Goal: Task Accomplishment & Management: Use online tool/utility

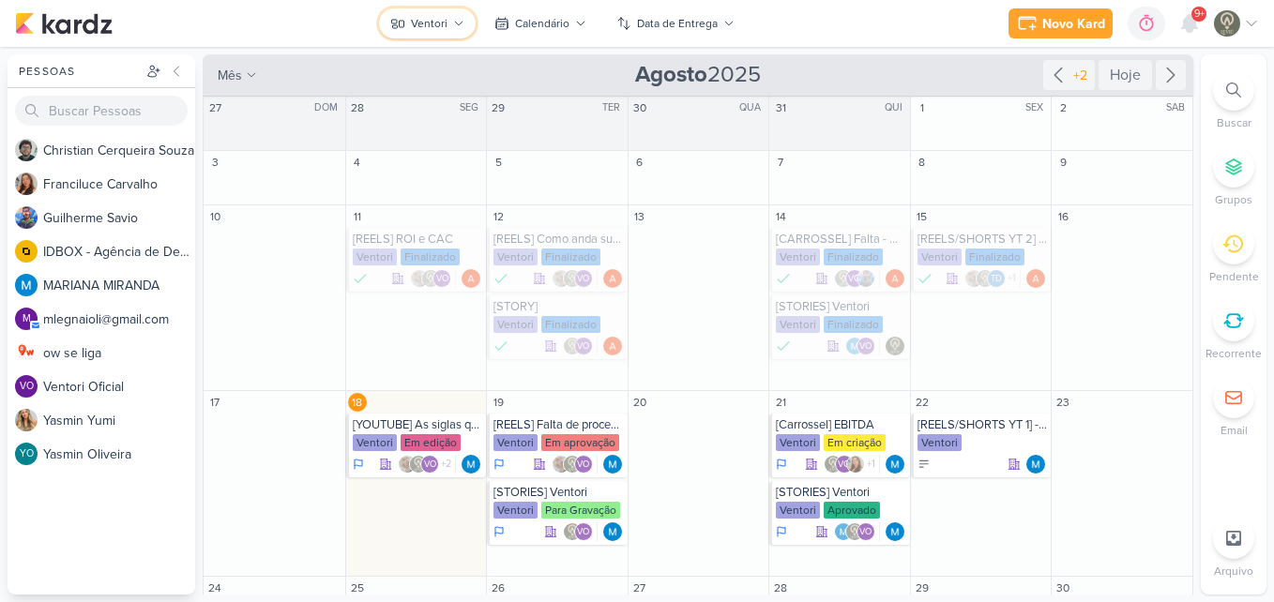
click at [436, 26] on div "Ventori" at bounding box center [429, 23] width 37 height 17
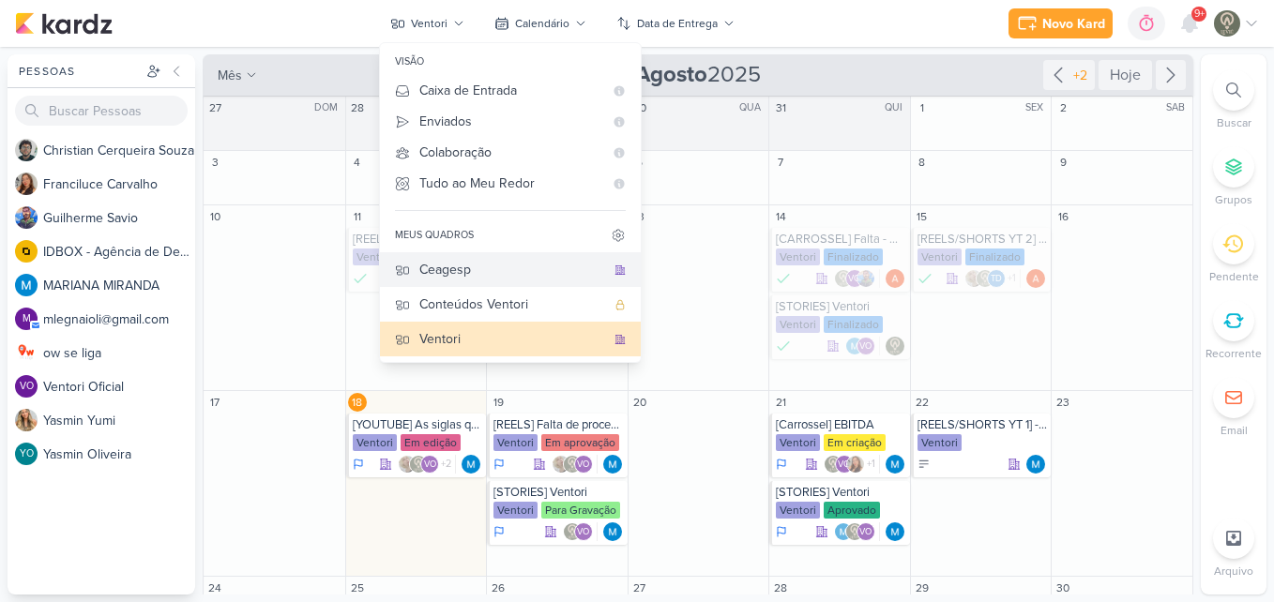
click at [470, 277] on div "Ceagesp" at bounding box center [512, 270] width 186 height 20
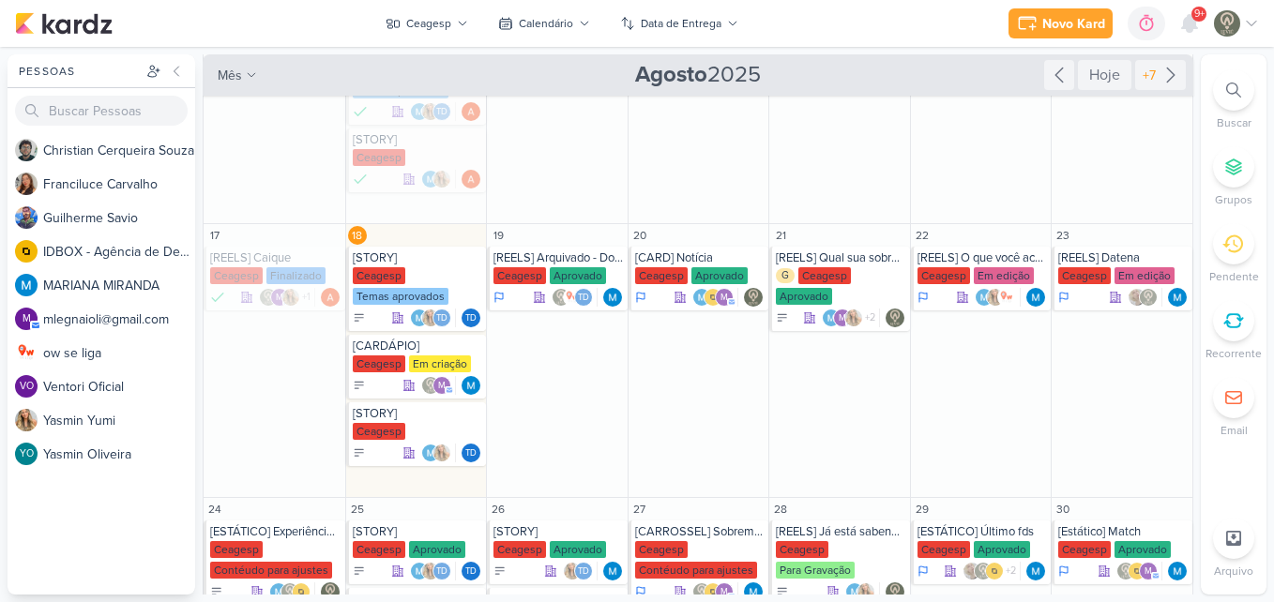
scroll to position [278, 0]
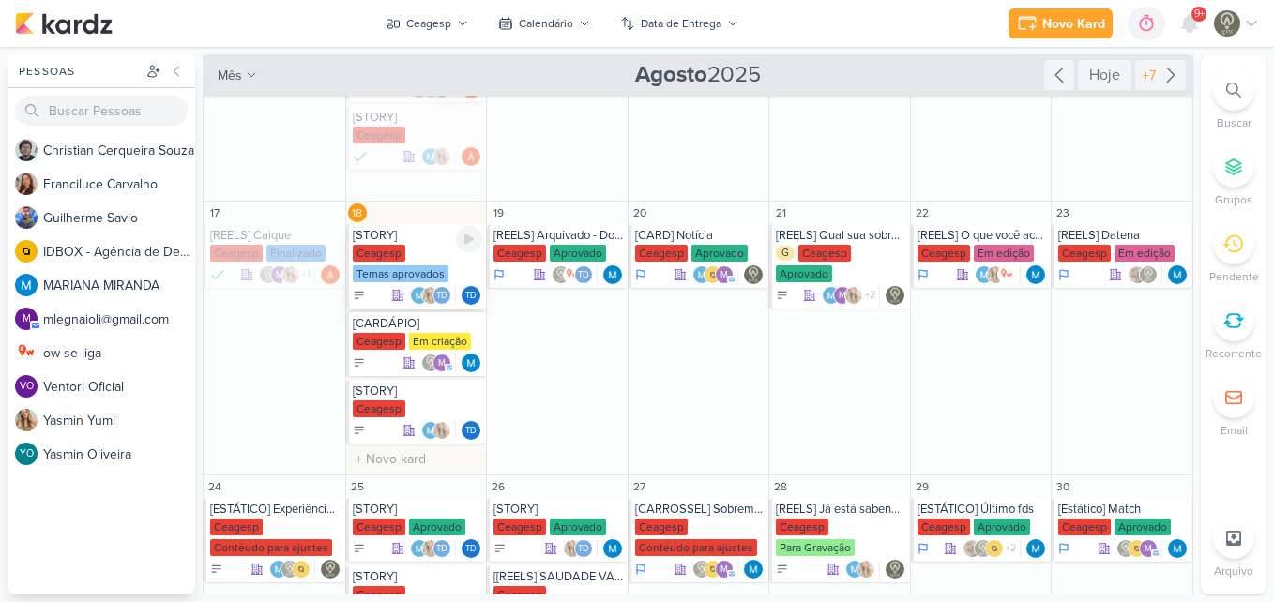
click at [385, 264] on div "Ceagesp Temas aprovados" at bounding box center [418, 264] width 130 height 39
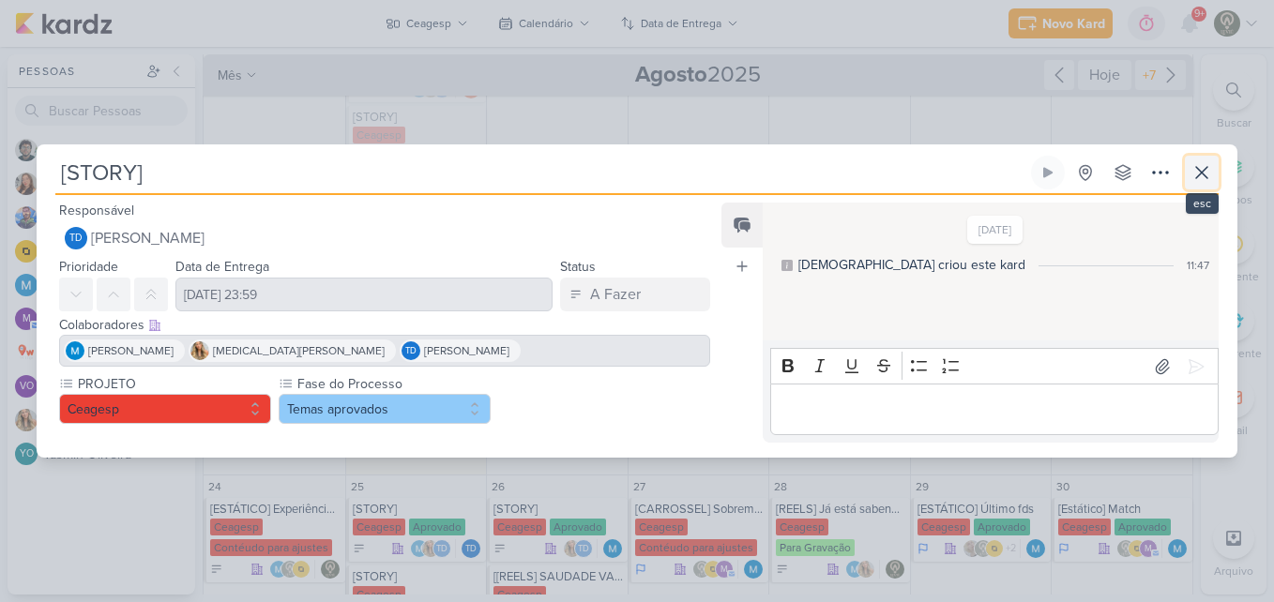
click at [1209, 181] on icon at bounding box center [1201, 172] width 23 height 23
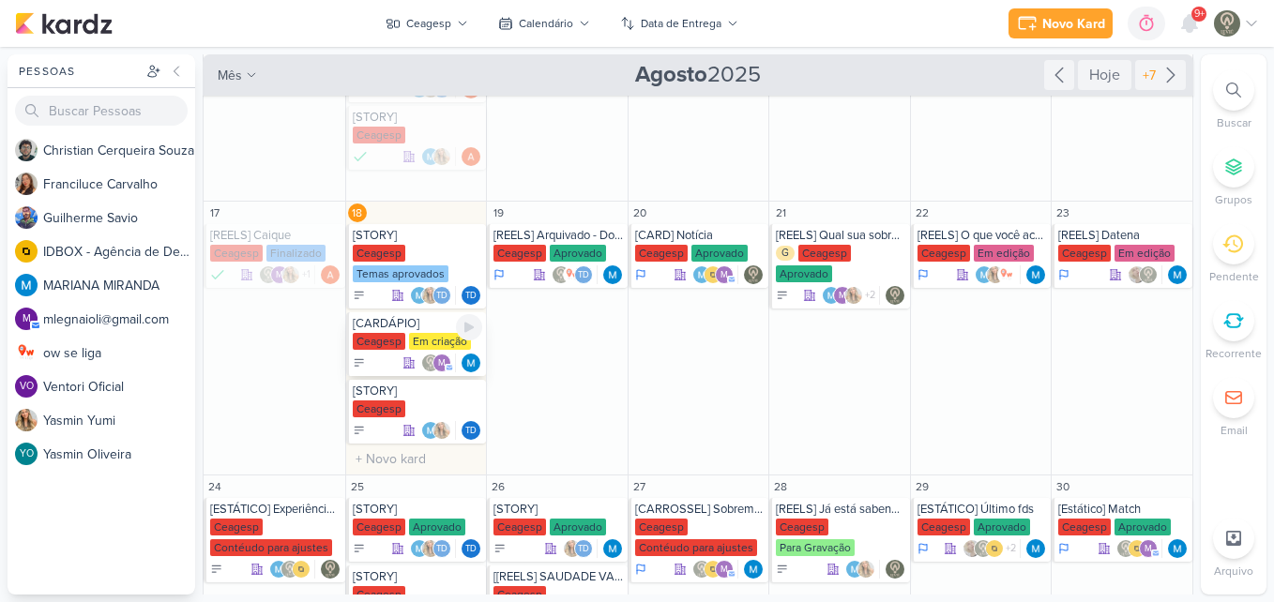
click at [400, 351] on div "Ceagesp Em criação" at bounding box center [418, 342] width 130 height 19
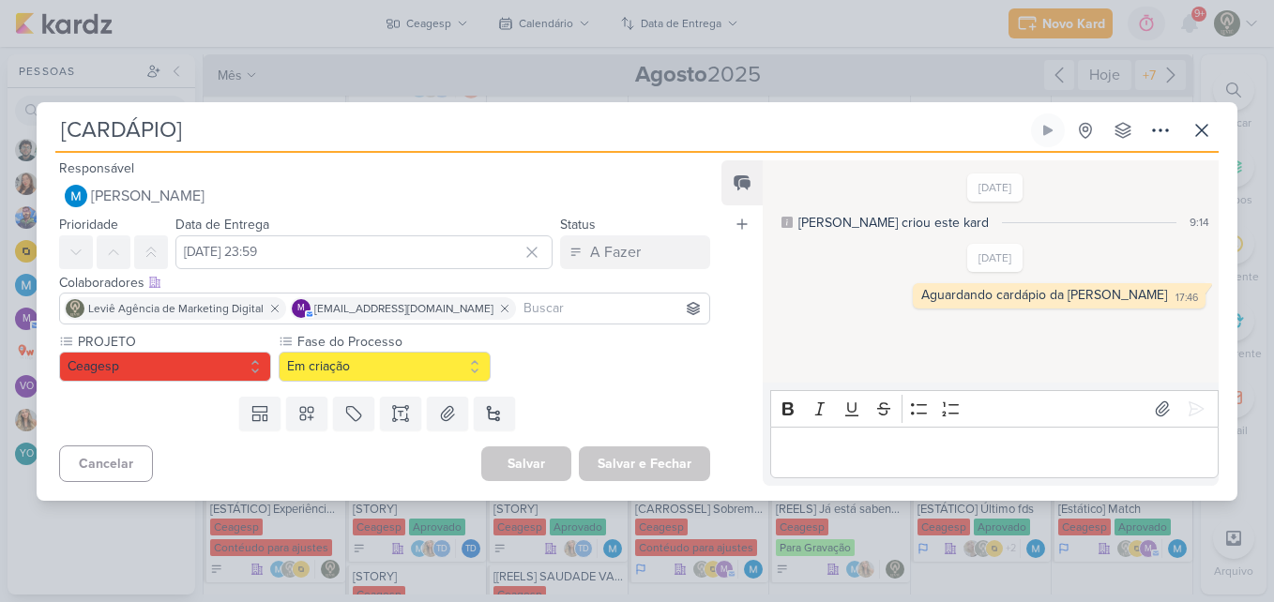
click at [538, 310] on input at bounding box center [613, 308] width 186 height 23
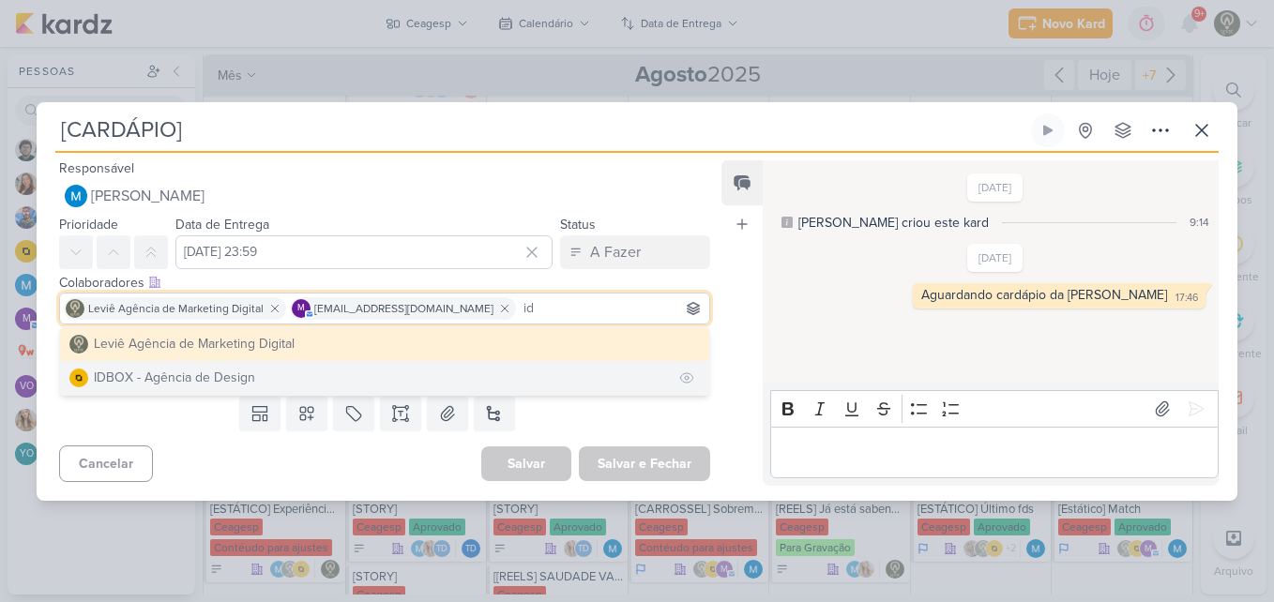
type input "id"
click at [501, 364] on button "IDBOX - Agência de Design" at bounding box center [384, 378] width 649 height 34
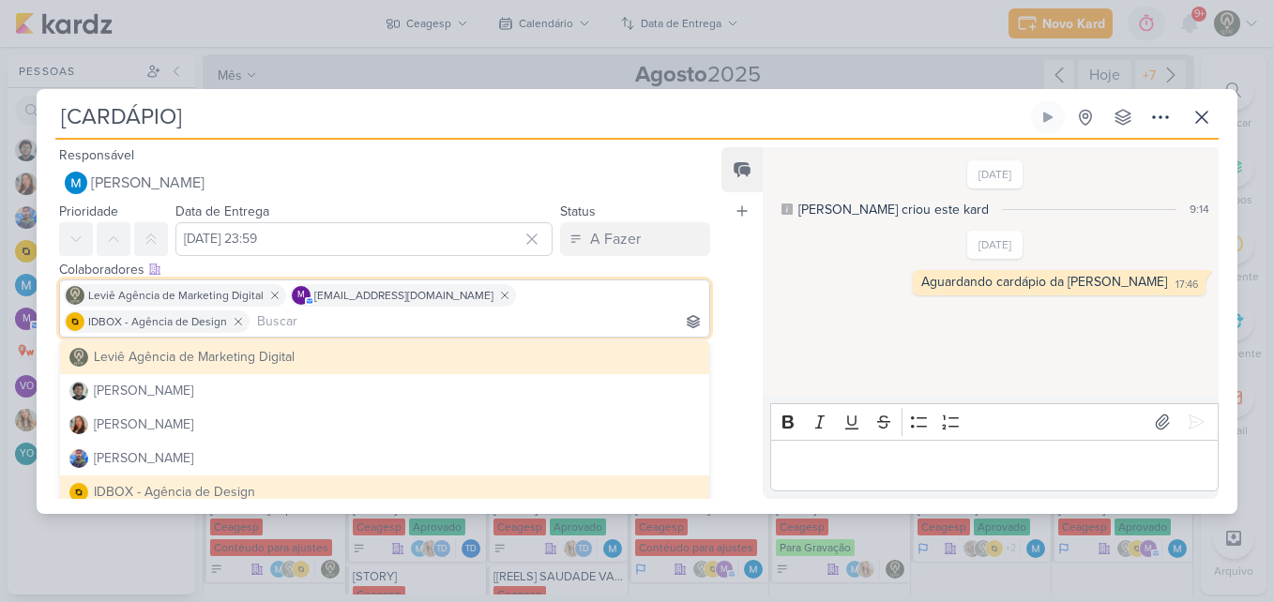
click at [759, 326] on div "Feed Atrelar email Solte o email para atrelar ao kard" at bounding box center [741, 323] width 41 height 352
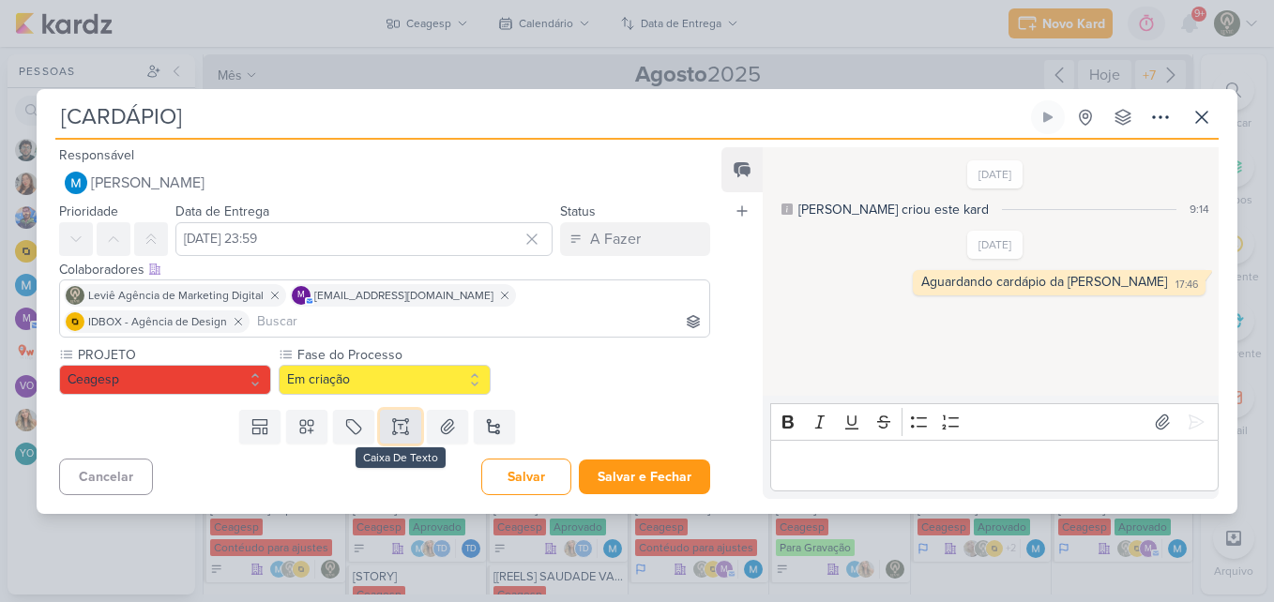
click at [385, 419] on button at bounding box center [400, 427] width 41 height 34
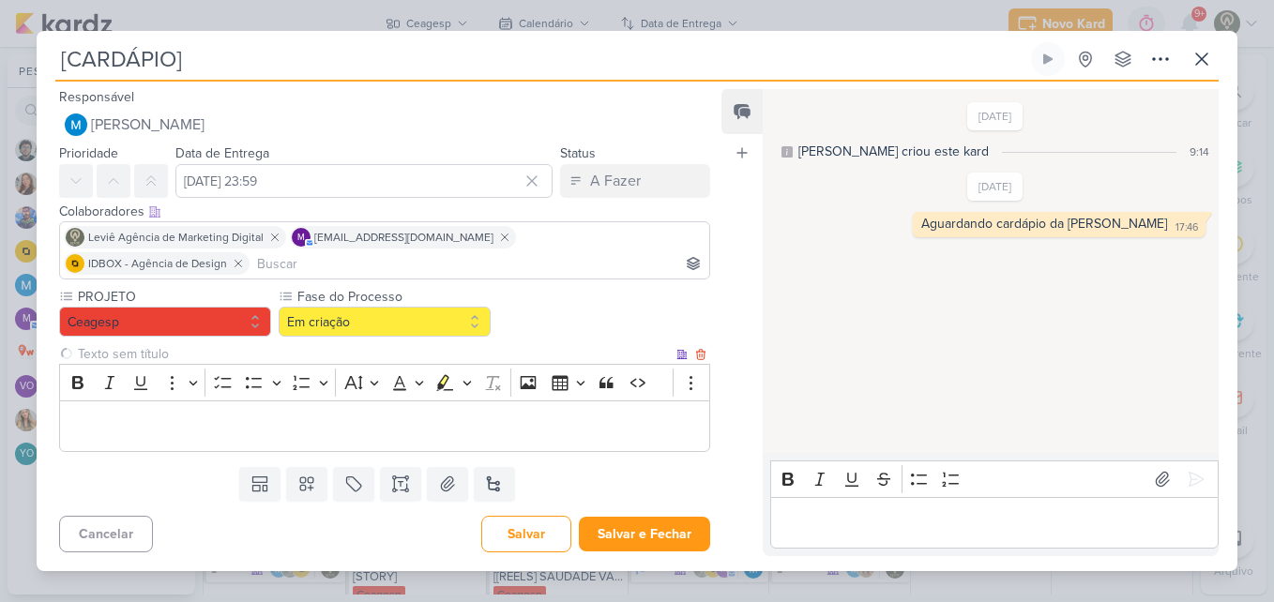
click at [231, 344] on input "text" at bounding box center [373, 354] width 598 height 20
type input "Brifieng"
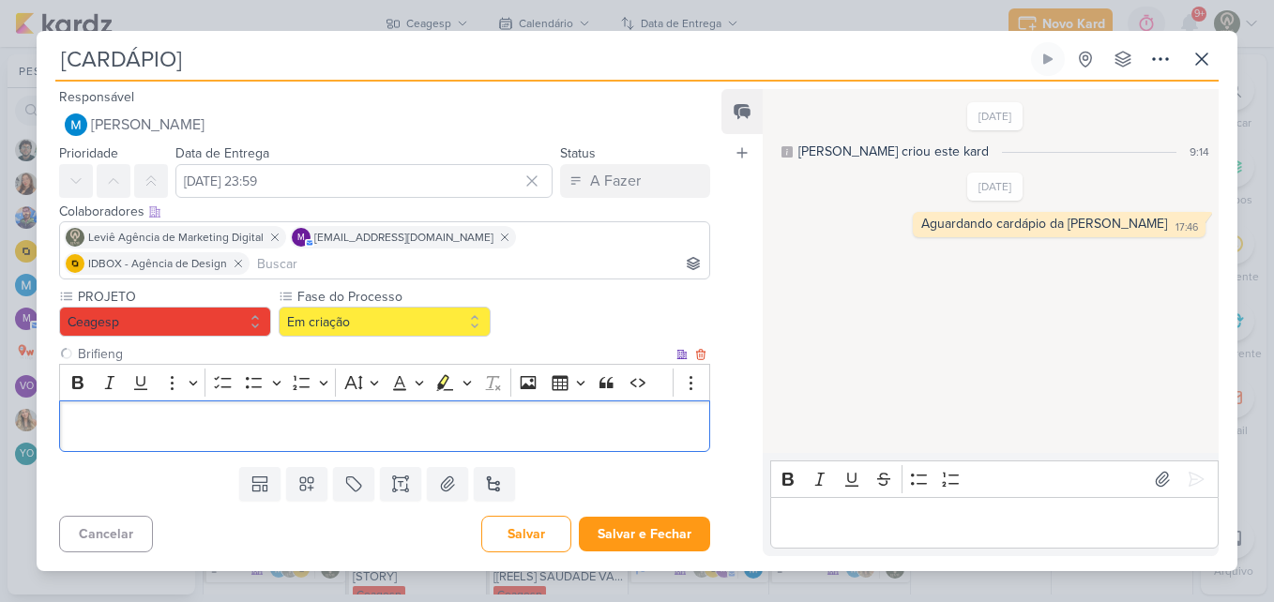
click at [236, 400] on div "Editor editing area: main" at bounding box center [384, 426] width 651 height 52
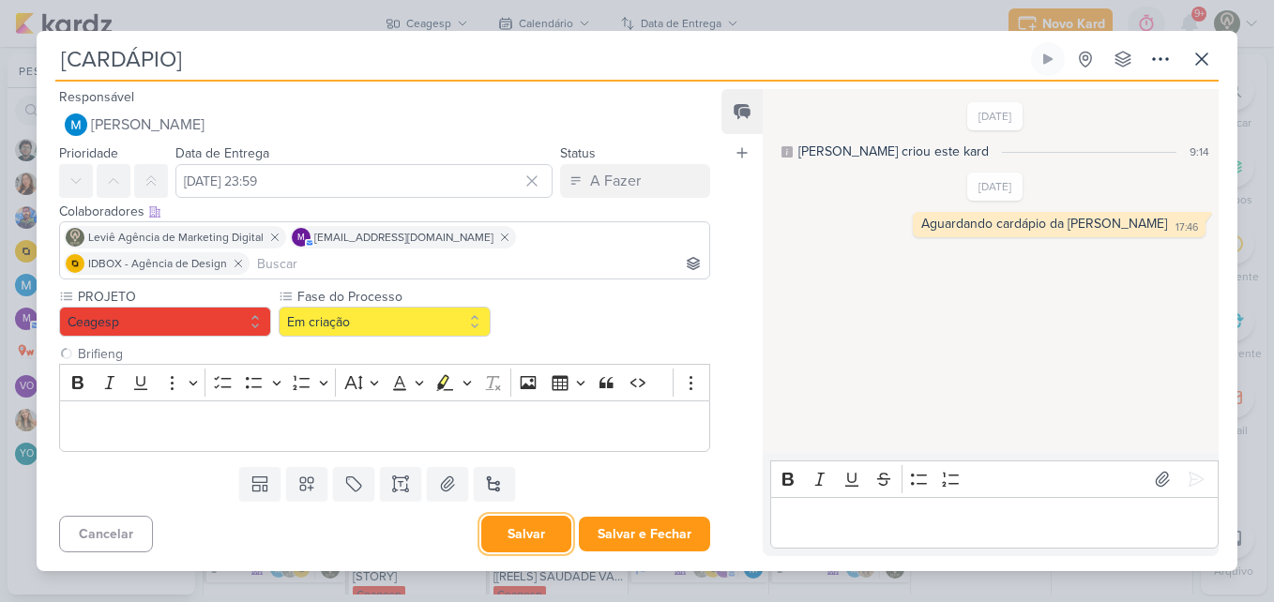
click at [513, 516] on button "Salvar" at bounding box center [526, 534] width 90 height 37
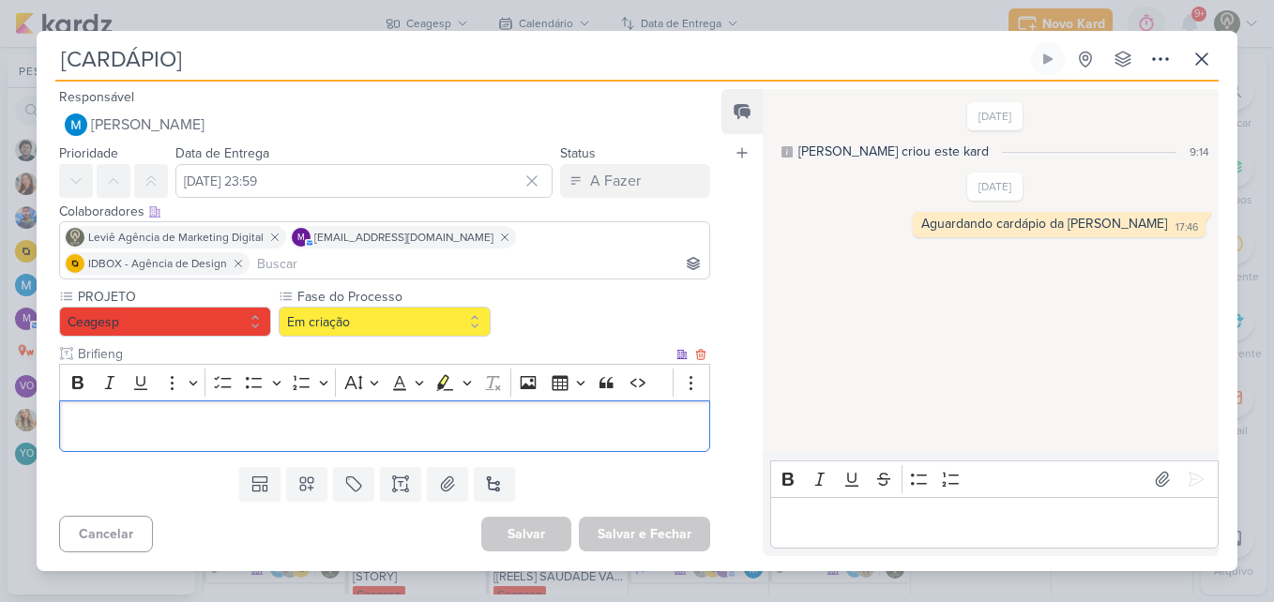
click at [481, 415] on p "Editor editing area: main" at bounding box center [384, 426] width 630 height 23
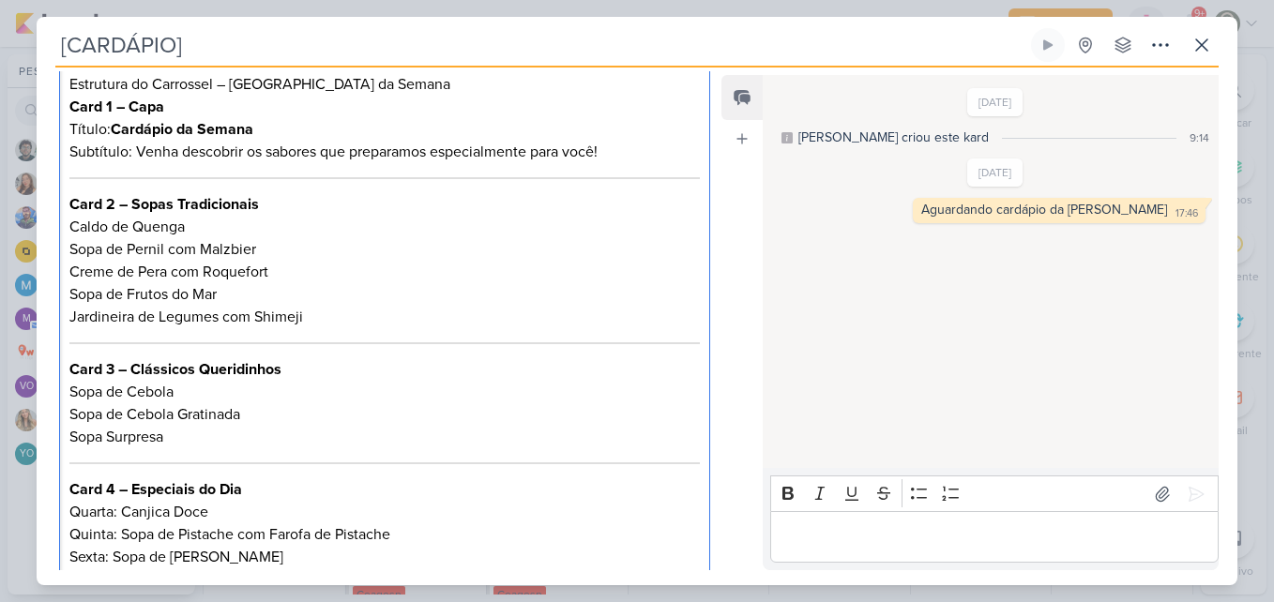
scroll to position [305, 0]
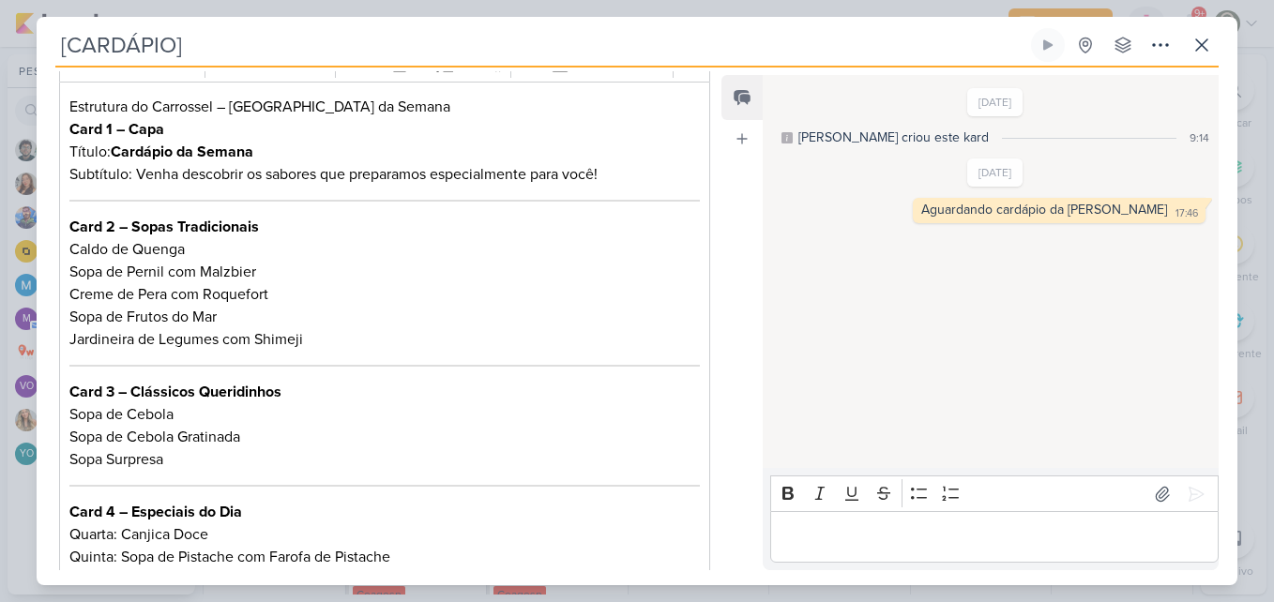
drag, startPoint x: 706, startPoint y: 323, endPoint x: 706, endPoint y: 306, distance: 16.9
click at [706, 306] on div "PROJETO [GEOGRAPHIC_DATA] Fase do Processo" at bounding box center [377, 432] width 681 height 929
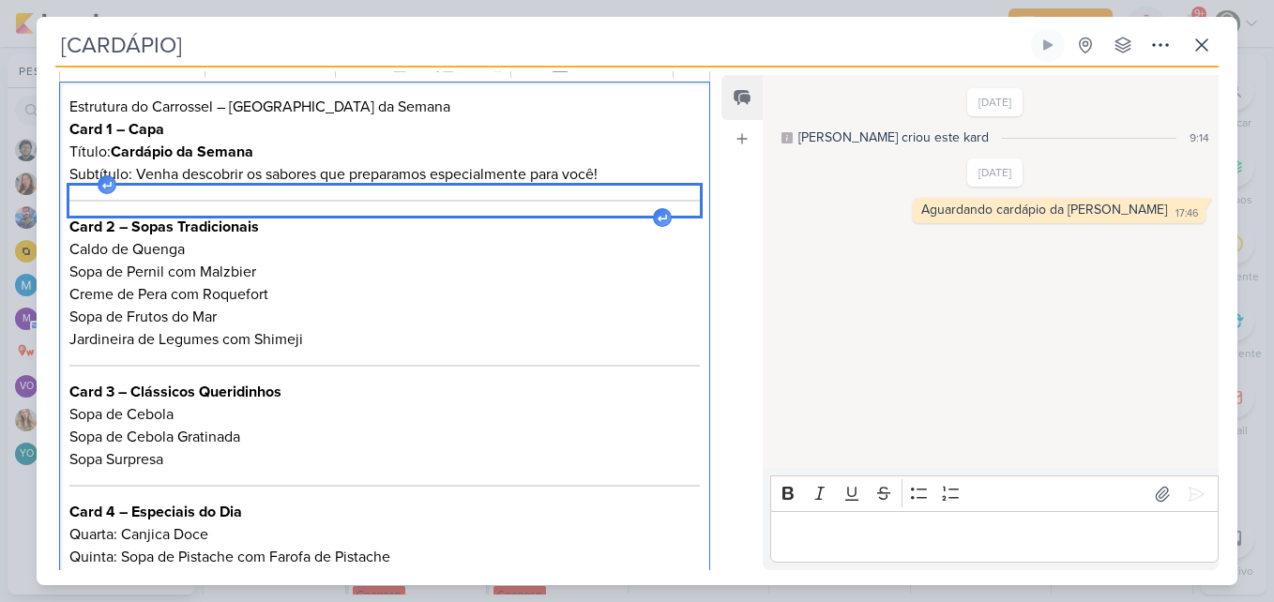
click at [529, 189] on div "Editor editing area: main" at bounding box center [384, 201] width 630 height 30
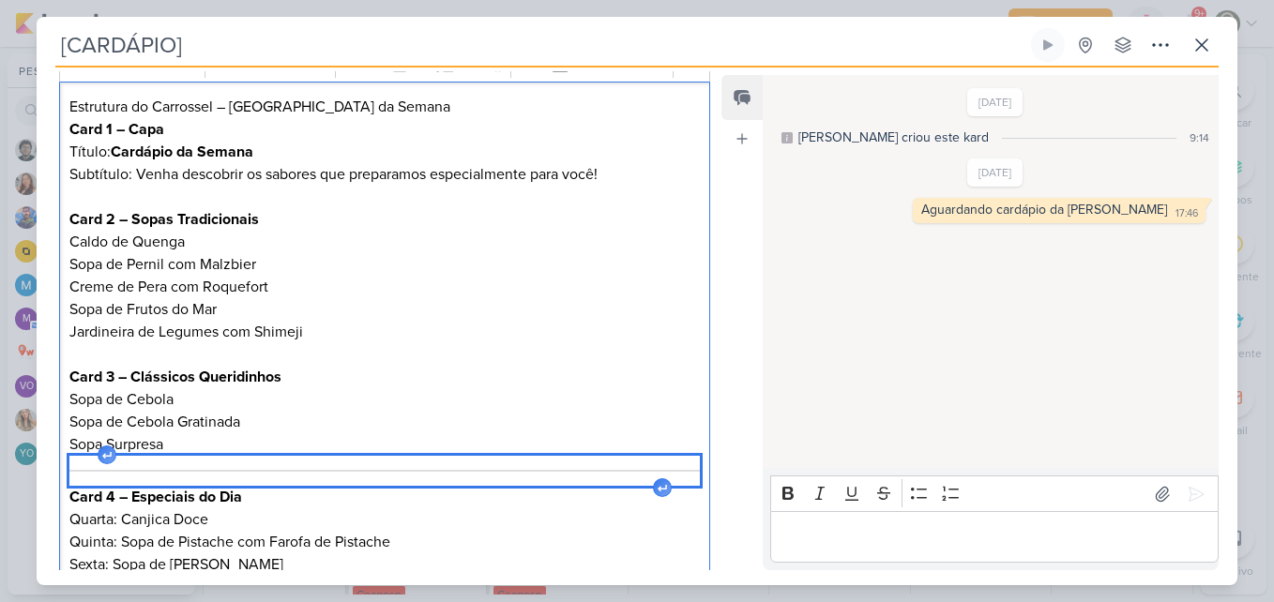
click at [391, 458] on div "Editor editing area: main" at bounding box center [384, 471] width 630 height 30
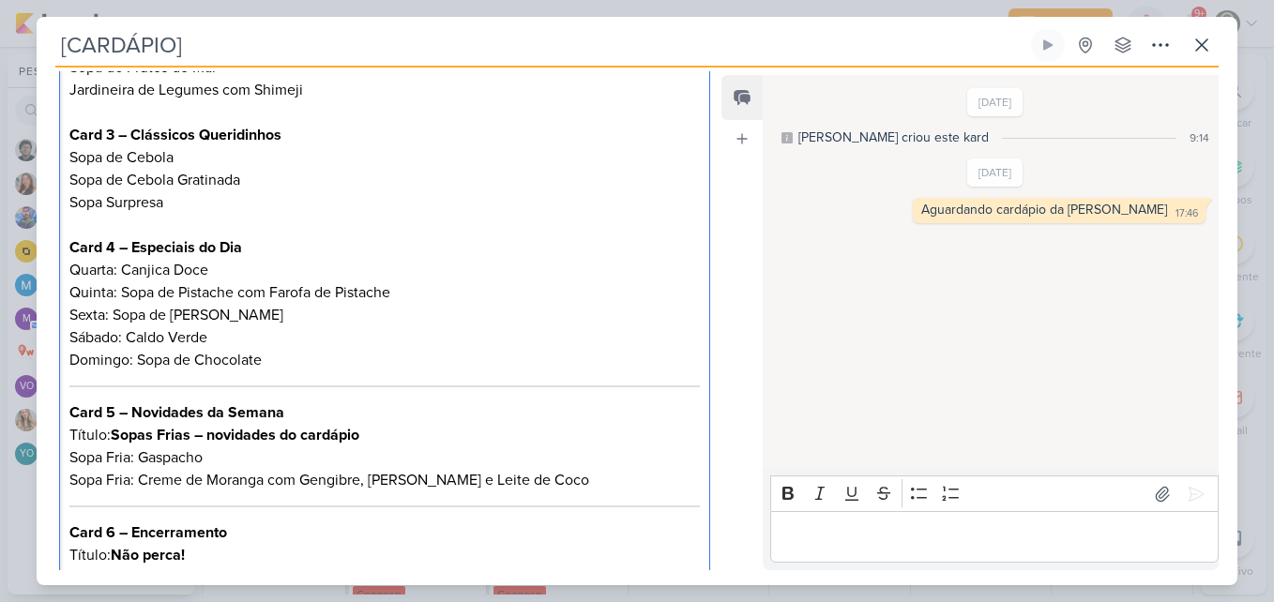
scroll to position [569, 0]
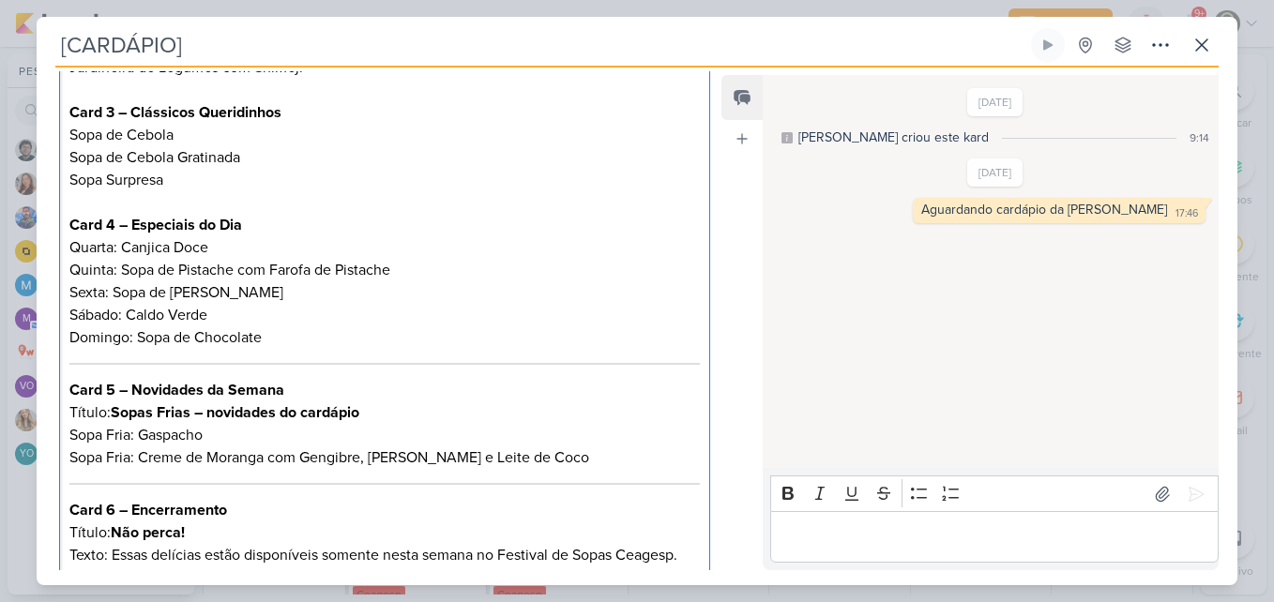
click at [69, 304] on p "Sábado: Caldo Verde" at bounding box center [384, 315] width 630 height 23
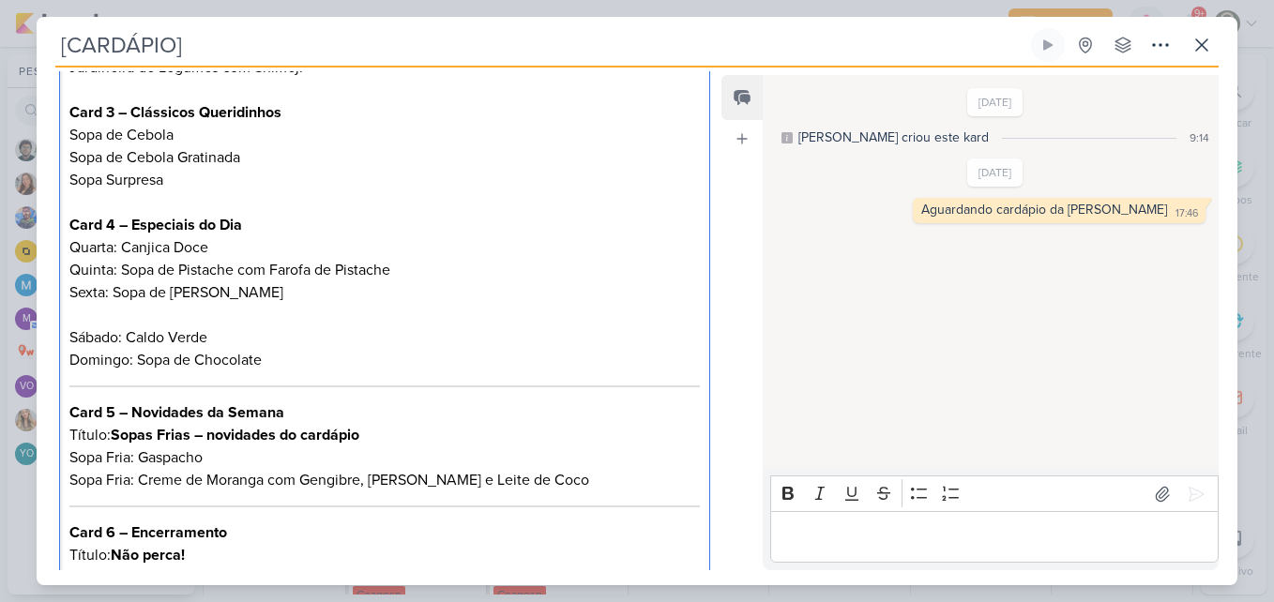
click at [277, 349] on p "Domingo: Sopa de Chocolate" at bounding box center [384, 360] width 630 height 23
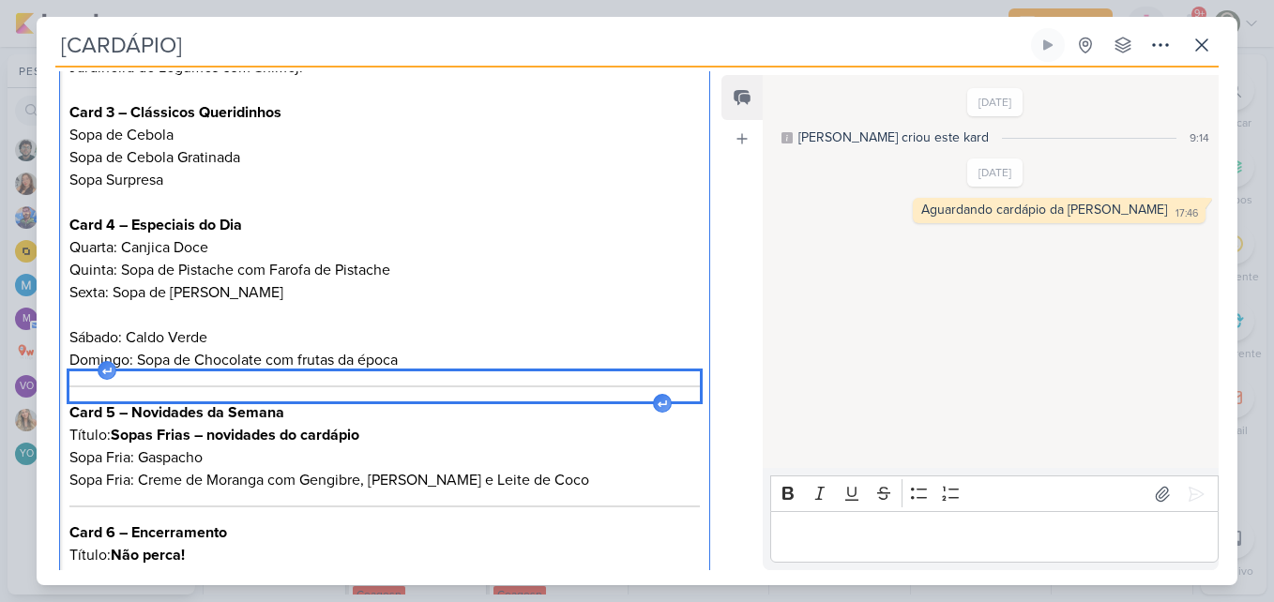
click at [291, 385] on hr "Editor editing area: main" at bounding box center [384, 386] width 630 height 2
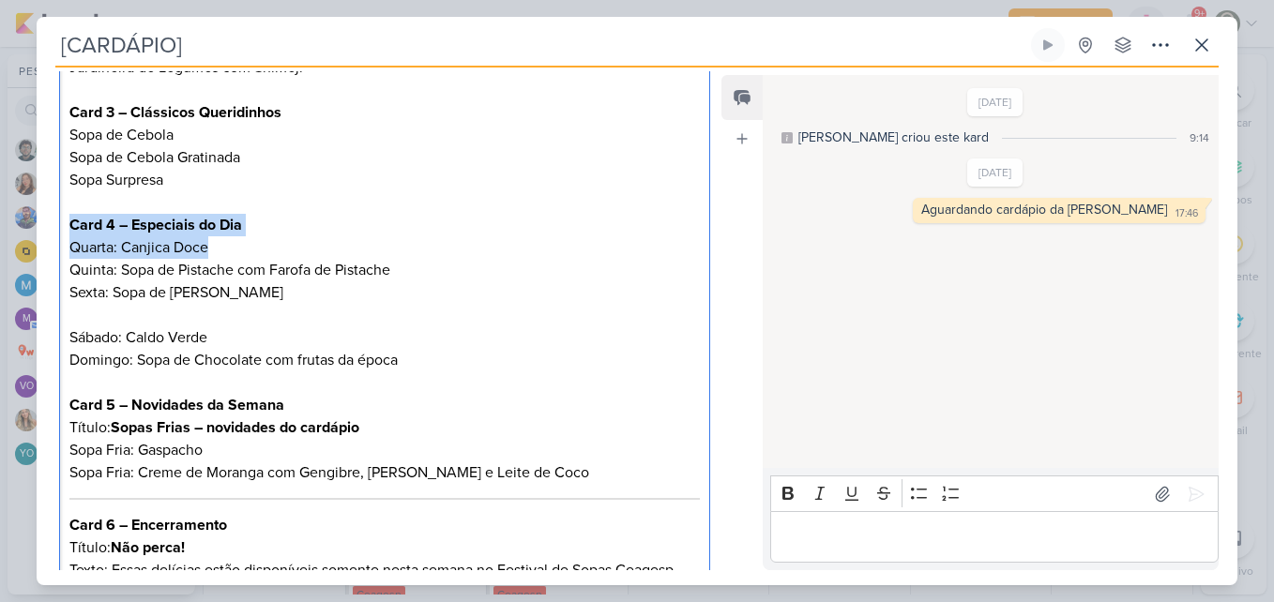
drag, startPoint x: 67, startPoint y: 197, endPoint x: 263, endPoint y: 210, distance: 196.5
click at [263, 210] on div "Estrutura do Carrossel – Cardápio da Semana Card 1 – Capa Título: Cardápio da S…" at bounding box center [384, 218] width 651 height 802
click at [263, 236] on p "Quarta: Canjica Doce" at bounding box center [384, 247] width 630 height 23
drag, startPoint x: 256, startPoint y: 200, endPoint x: 68, endPoint y: 200, distance: 188.5
click at [68, 200] on div "Estrutura do Carrossel – Cardápio da Semana Card 1 – Capa Título: Cardápio da S…" at bounding box center [384, 218] width 651 height 802
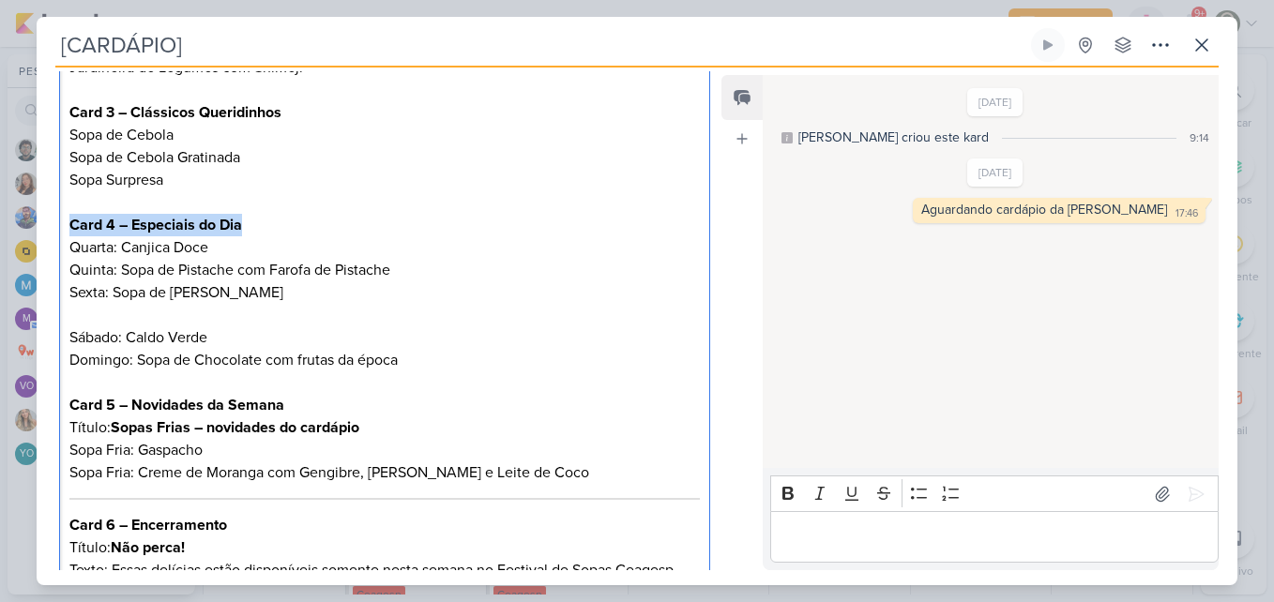
copy strong "Card 4 – Especiais do Dia"
click at [67, 310] on div "Estrutura do Carrossel – Cardápio da Semana Card 1 – Capa Título: Cardápio da S…" at bounding box center [384, 218] width 651 height 802
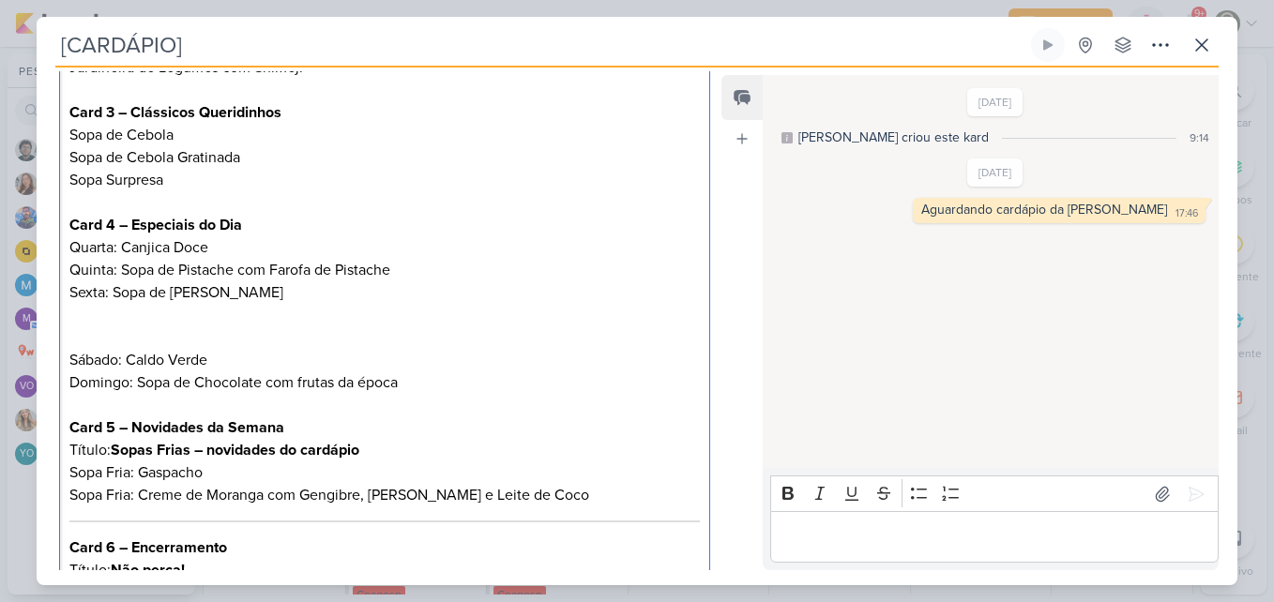
click at [75, 326] on p "Editor editing area: main" at bounding box center [384, 337] width 630 height 23
click at [109, 328] on strong "Card 4 – Especiais do Dia" at bounding box center [155, 337] width 173 height 19
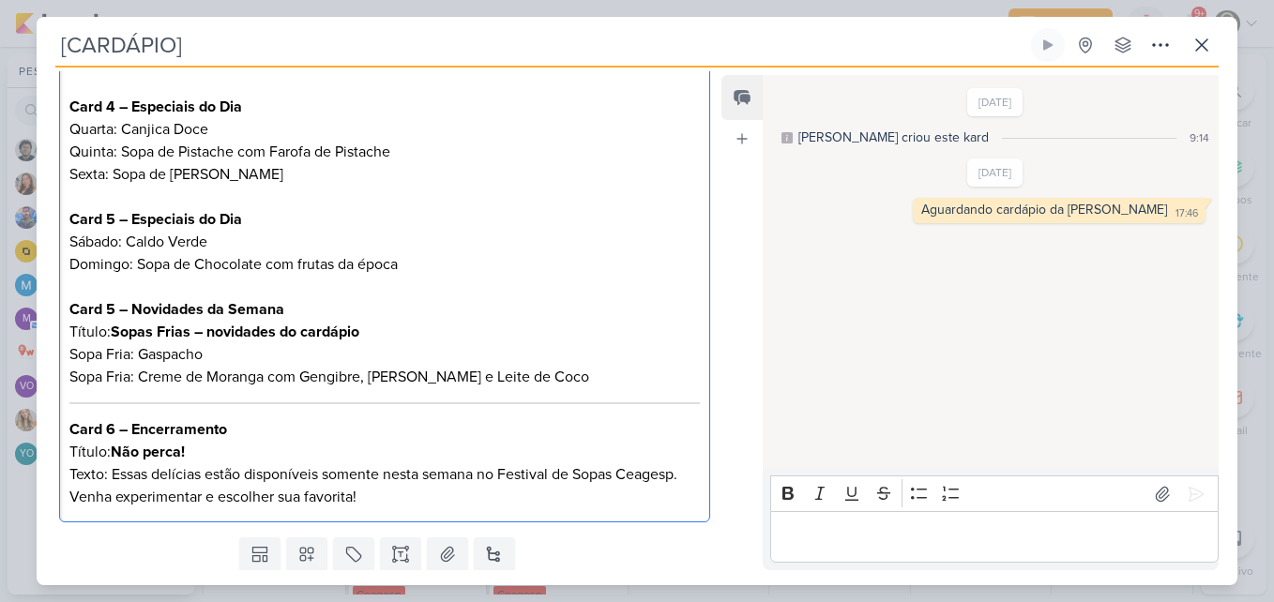
scroll to position [718, 0]
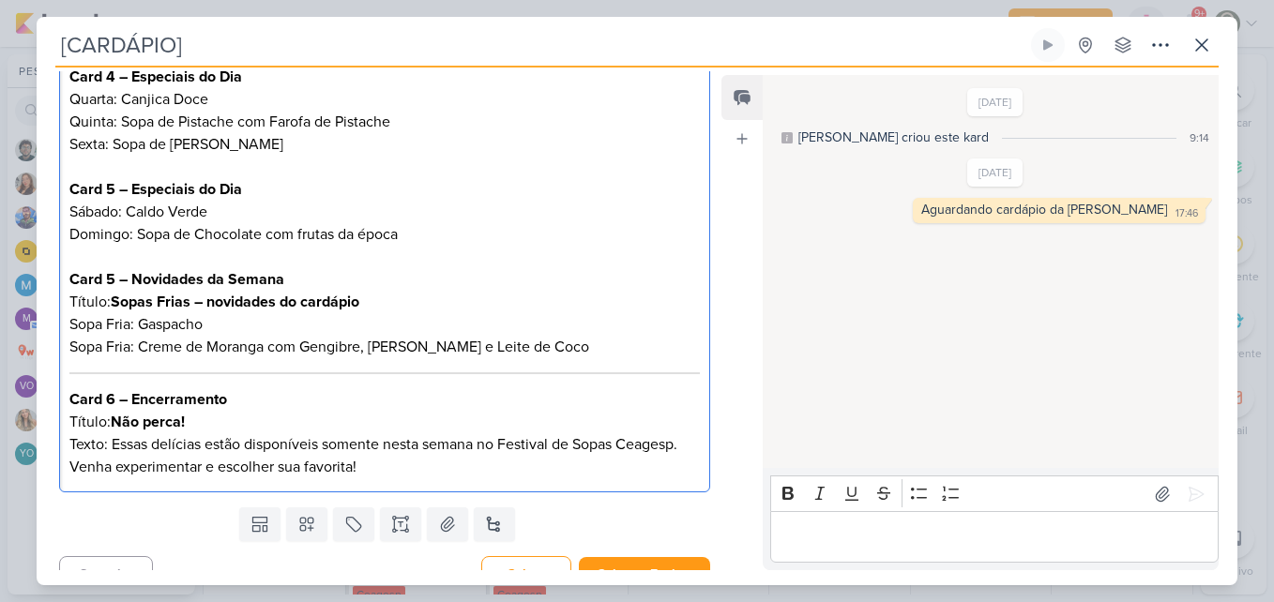
click at [113, 270] on strong "Card 5 – Novidades da Semana" at bounding box center [176, 279] width 215 height 19
drag, startPoint x: 383, startPoint y: 284, endPoint x: 190, endPoint y: 276, distance: 192.5
click at [190, 276] on p "Card 6 – Novidades da Semana Título: Sopas Frias – novidades do cardápio" at bounding box center [384, 290] width 630 height 45
drag, startPoint x: 132, startPoint y: 255, endPoint x: 295, endPoint y: 254, distance: 162.3
click at [295, 268] on p "Card 6 – Novidades da Semana Título: Sopas Frias" at bounding box center [384, 290] width 630 height 45
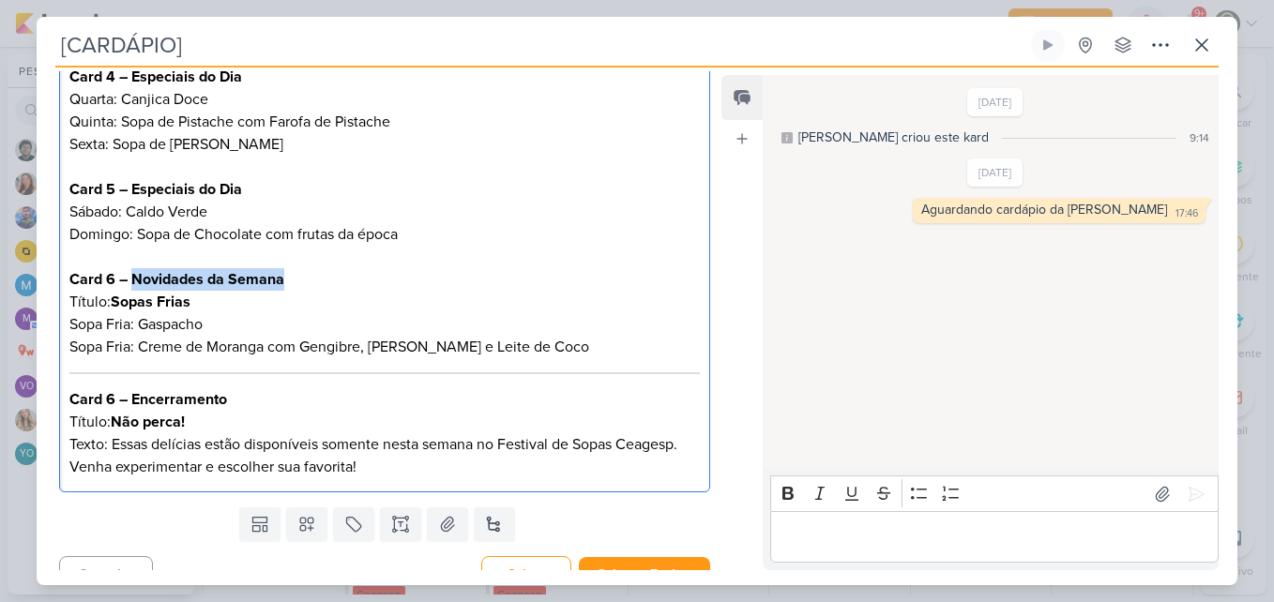
copy strong "Novidades da Semana"
click at [112, 275] on p "Card 6 – Novidades da Semana Título: Sopas Frias" at bounding box center [384, 290] width 630 height 45
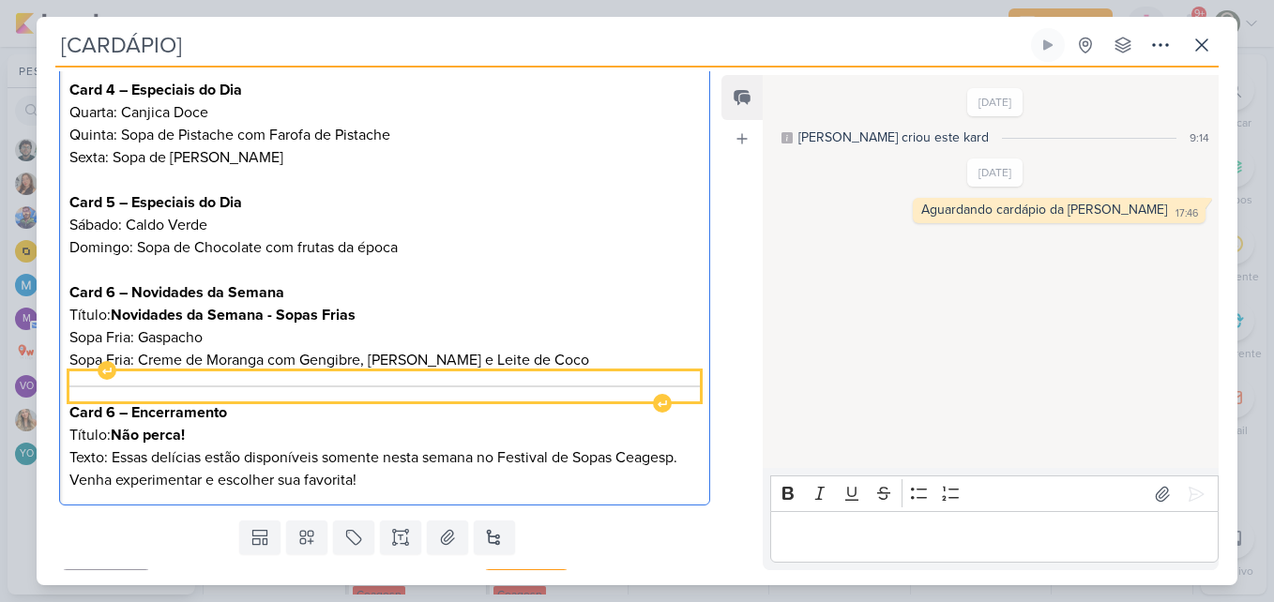
click at [136, 371] on div "Editor editing area: main" at bounding box center [384, 386] width 630 height 30
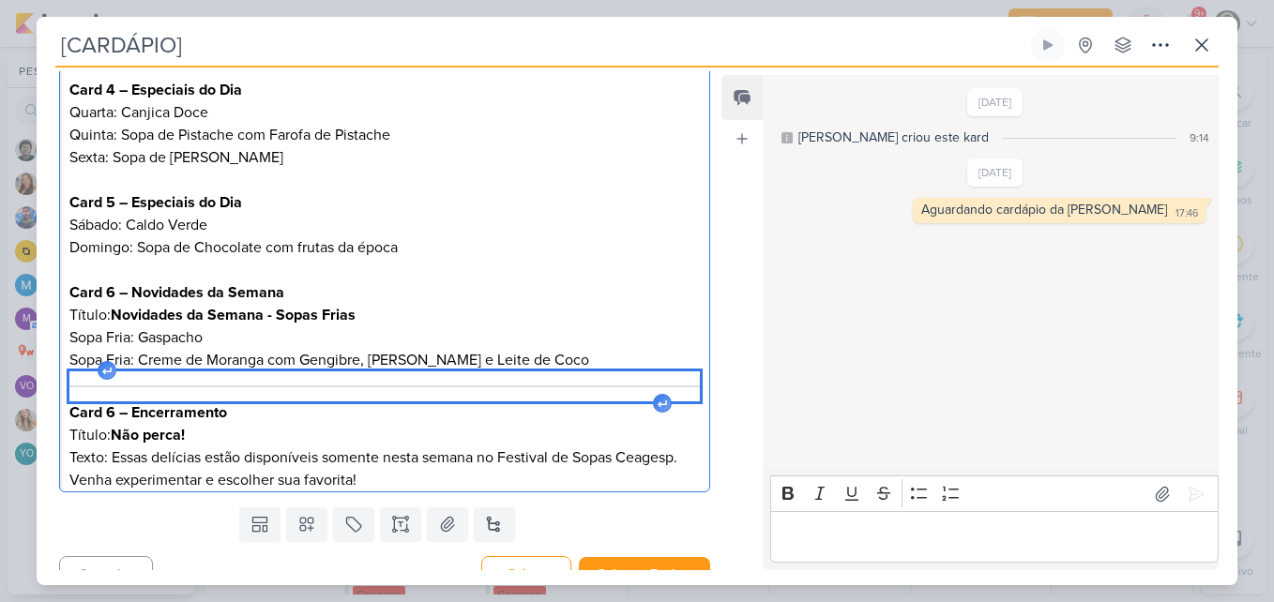
scroll to position [710, 0]
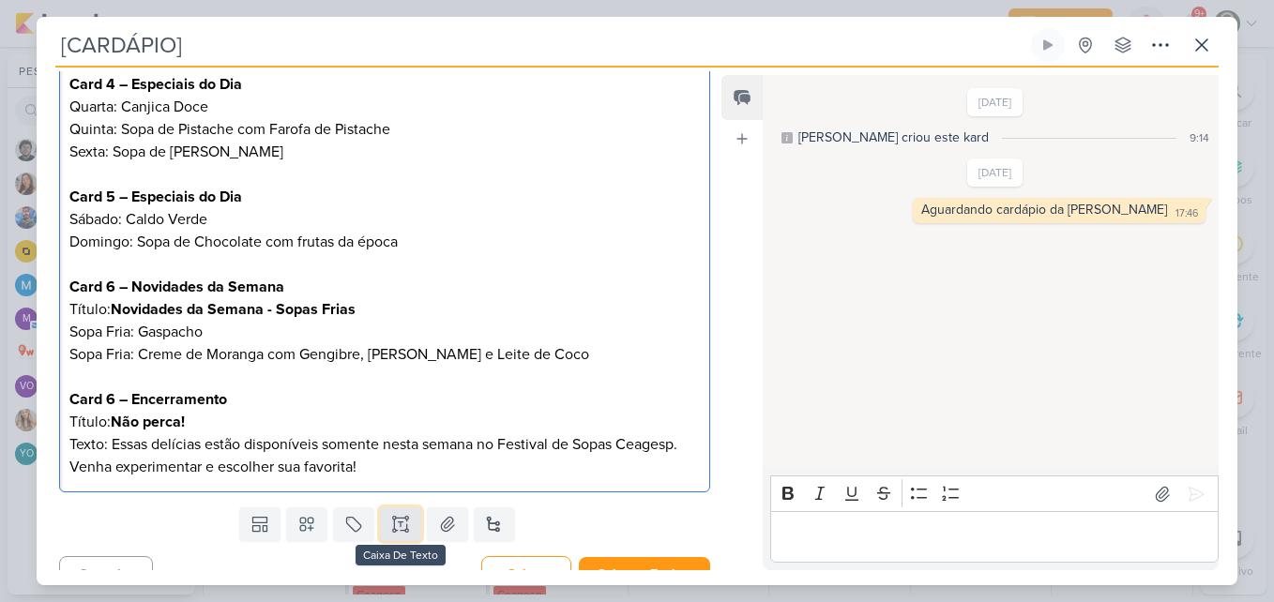
click at [391, 510] on button at bounding box center [400, 524] width 41 height 34
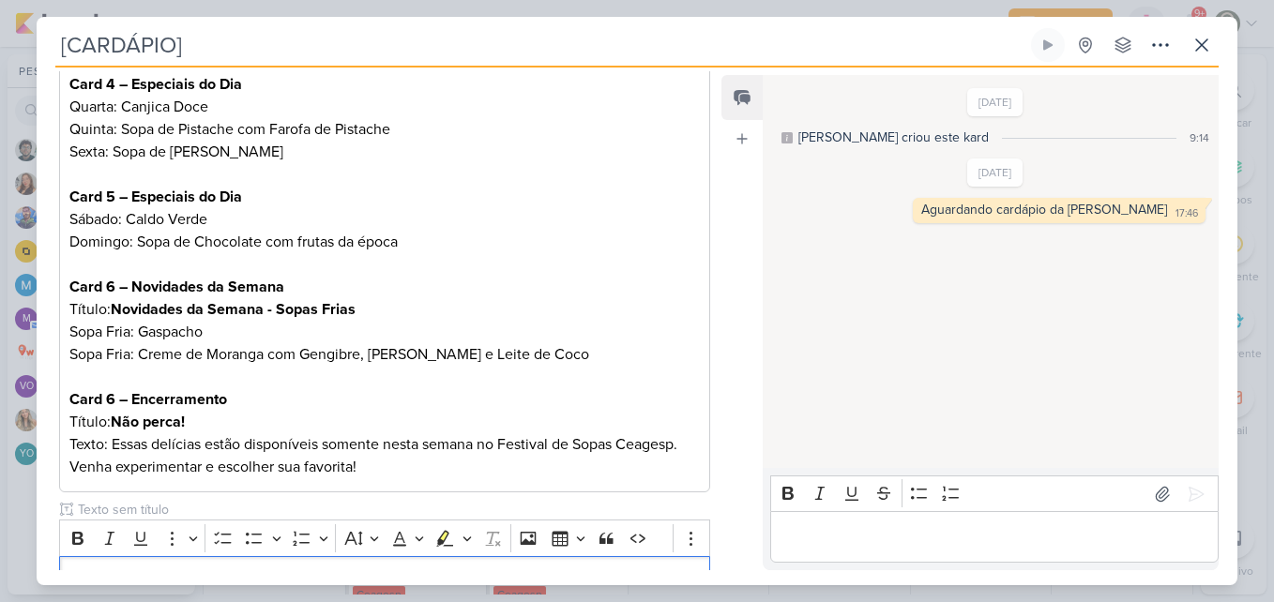
scroll to position [825, 0]
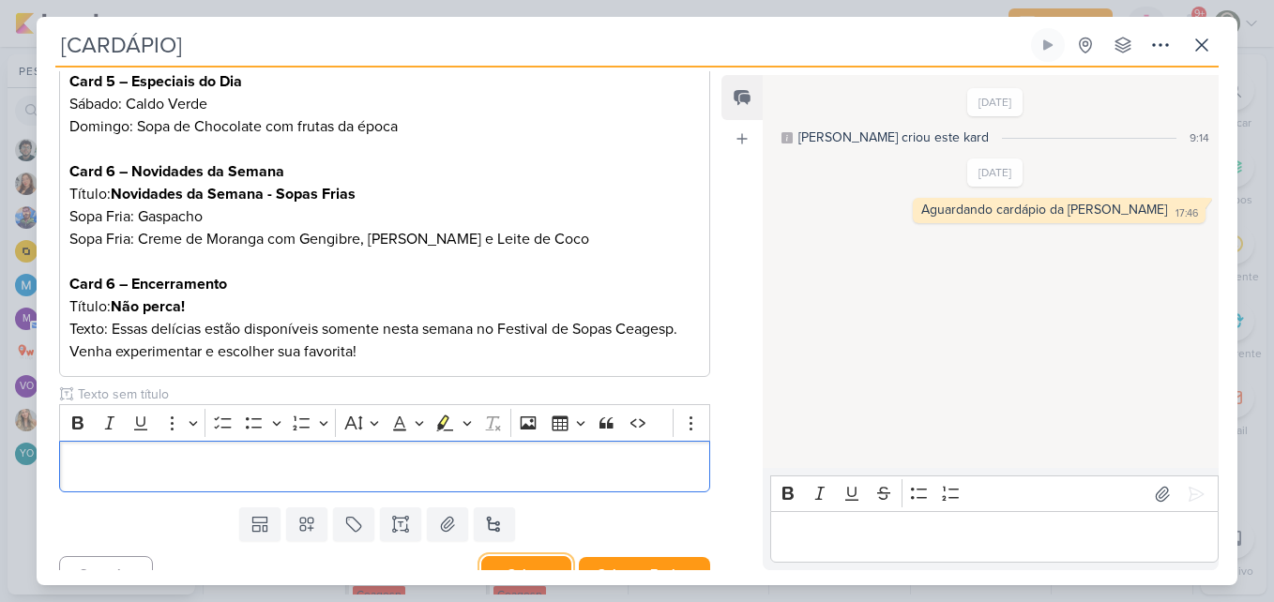
click at [498, 556] on button "Salvar" at bounding box center [526, 574] width 90 height 37
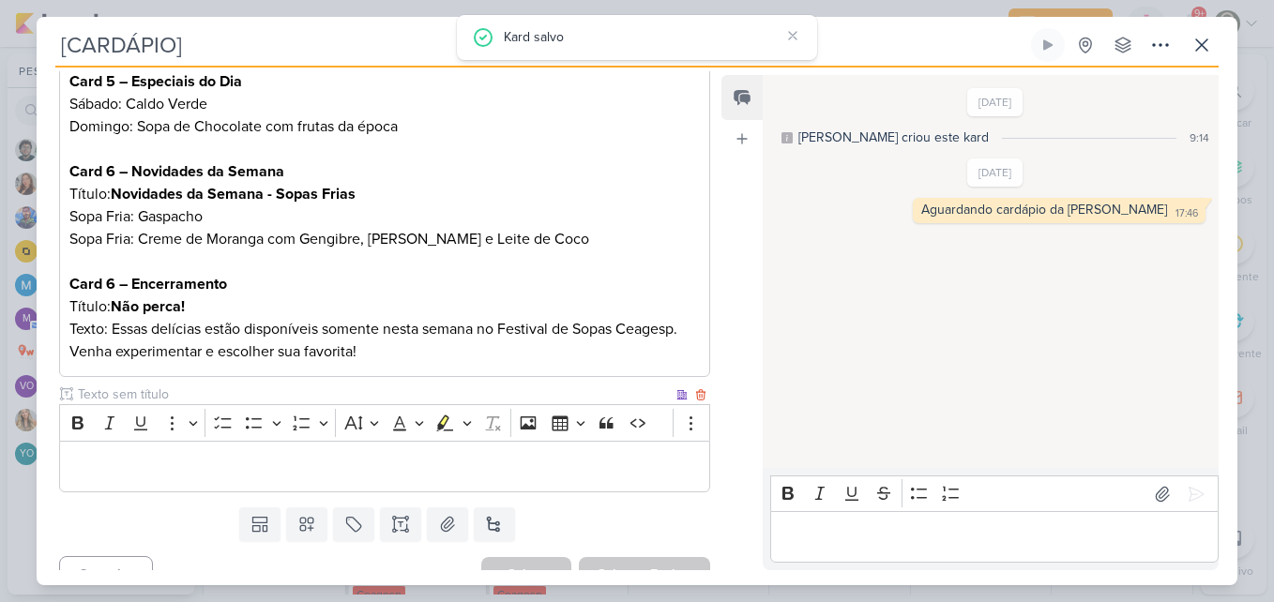
click at [387, 385] on input "text" at bounding box center [373, 395] width 598 height 20
type input "Legenda"
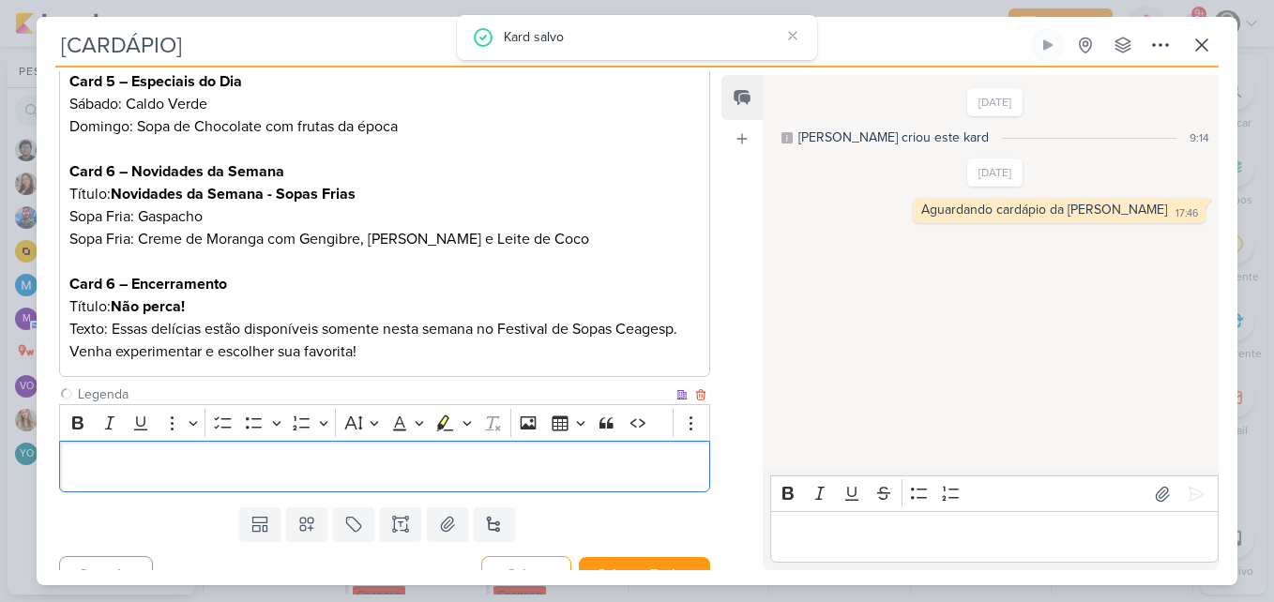
click at [387, 456] on p "Editor editing area: main" at bounding box center [384, 467] width 630 height 23
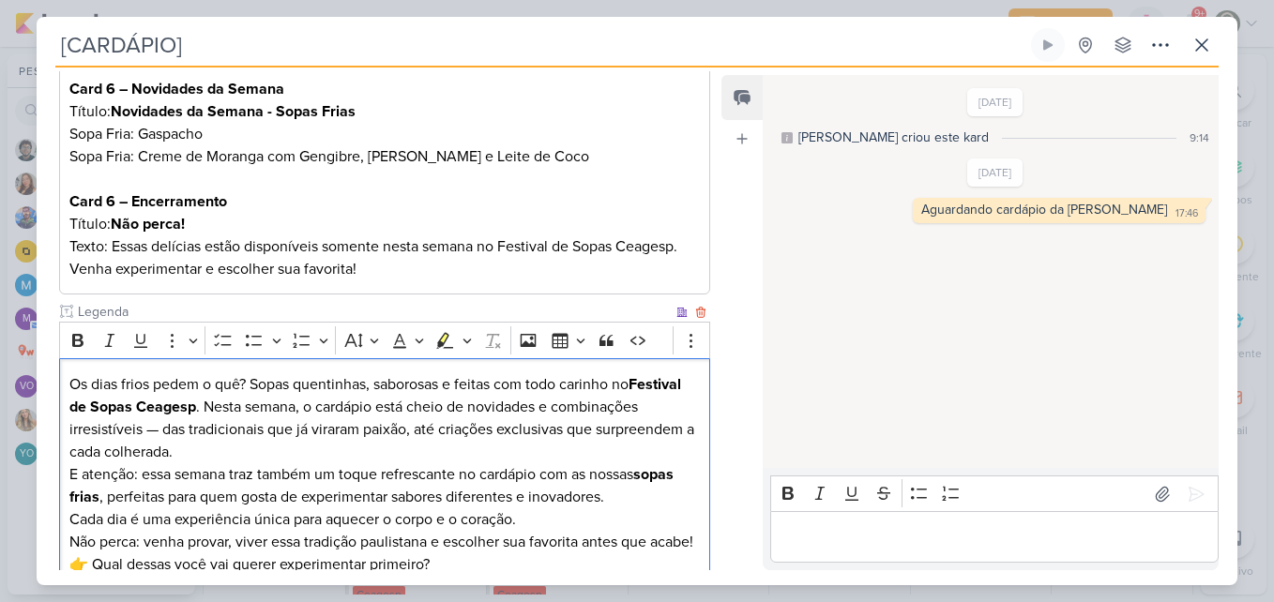
click at [255, 373] on p "Os dias frios pedem o quê? Sopas quentinhas, saborosas e feitas com todo carinh…" at bounding box center [384, 418] width 630 height 90
drag, startPoint x: 150, startPoint y: 360, endPoint x: 72, endPoint y: 357, distance: 77.9
click at [72, 373] on p "Os dias frios pedem o quê? Sopas quentinhas, saborosas e feitas com todo carinh…" at bounding box center [384, 418] width 630 height 90
click at [276, 373] on p "Fim do inverno rigoroso pedem o quê? Sopas quentinhas, saborosas e feitas com t…" at bounding box center [384, 418] width 630 height 90
click at [386, 389] on p "Fim do inverno rigoroso pede o quê? Sopas quentinhas, saborosas e feitas com to…" at bounding box center [384, 418] width 630 height 90
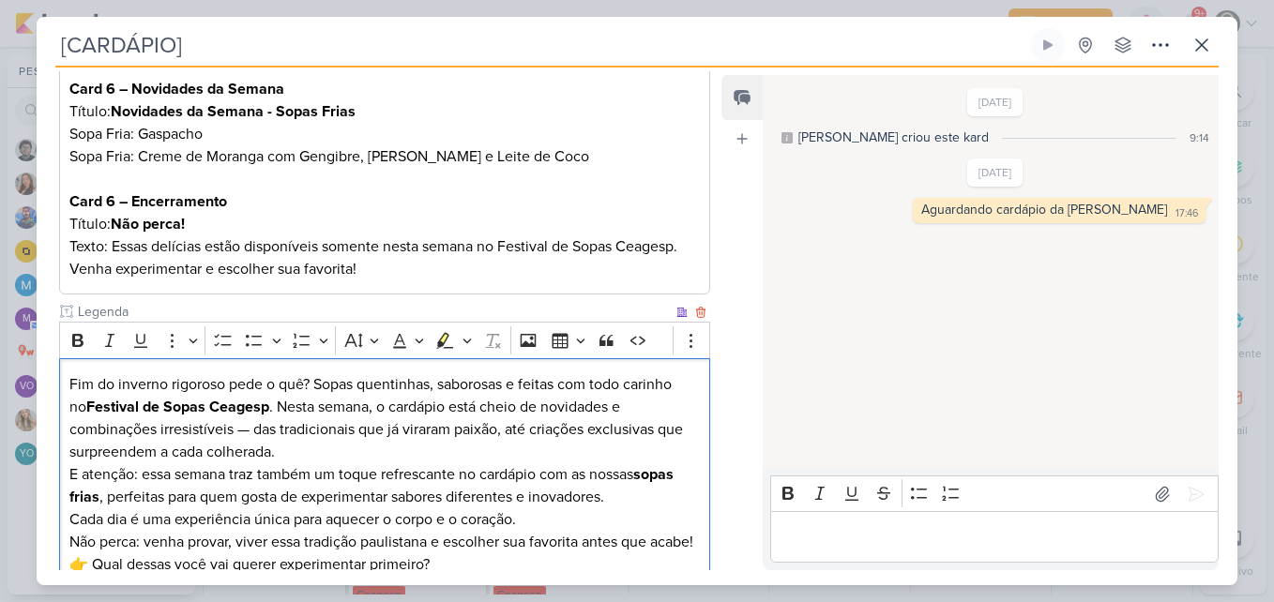
click at [259, 402] on p "Fim do inverno rigoroso pede o quê? Sopas quentinhas, saborosas e feitas com to…" at bounding box center [384, 418] width 630 height 90
click at [257, 403] on p "Fim do inverno rigoroso pede o quê? Sopas quentinhas, saborosas e feitas com to…" at bounding box center [384, 418] width 630 height 90
click at [288, 417] on p "Fim do inverno rigoroso pede o quê? Sopas quentinhas, saborosas e feitas com to…" at bounding box center [384, 418] width 630 height 90
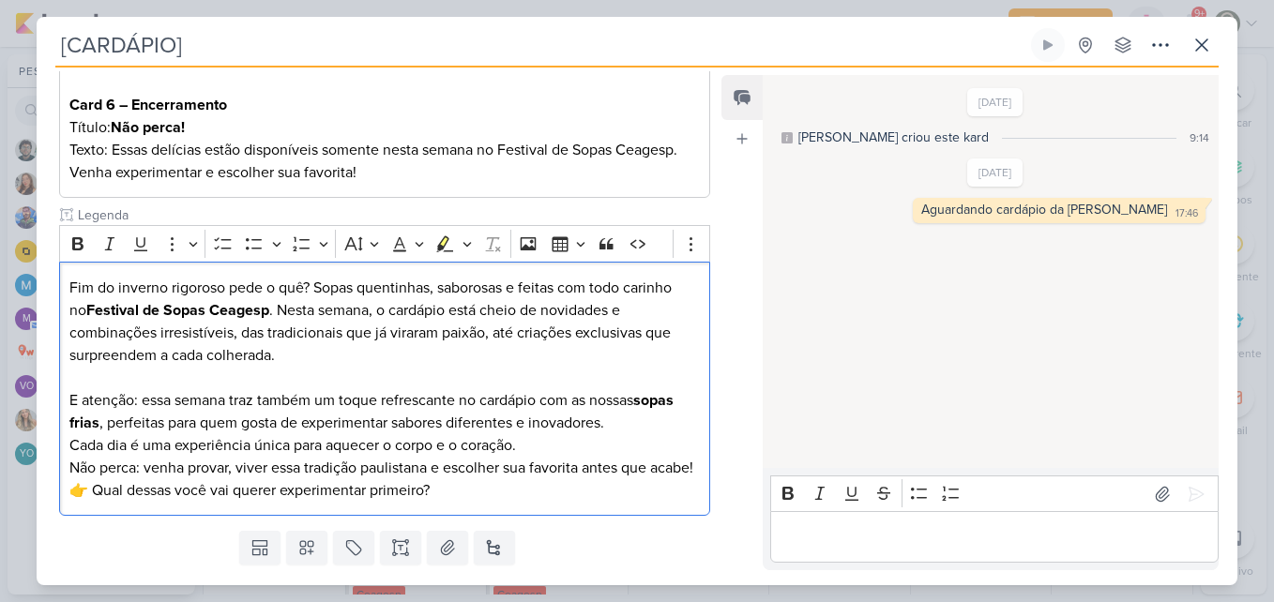
scroll to position [1050, 0]
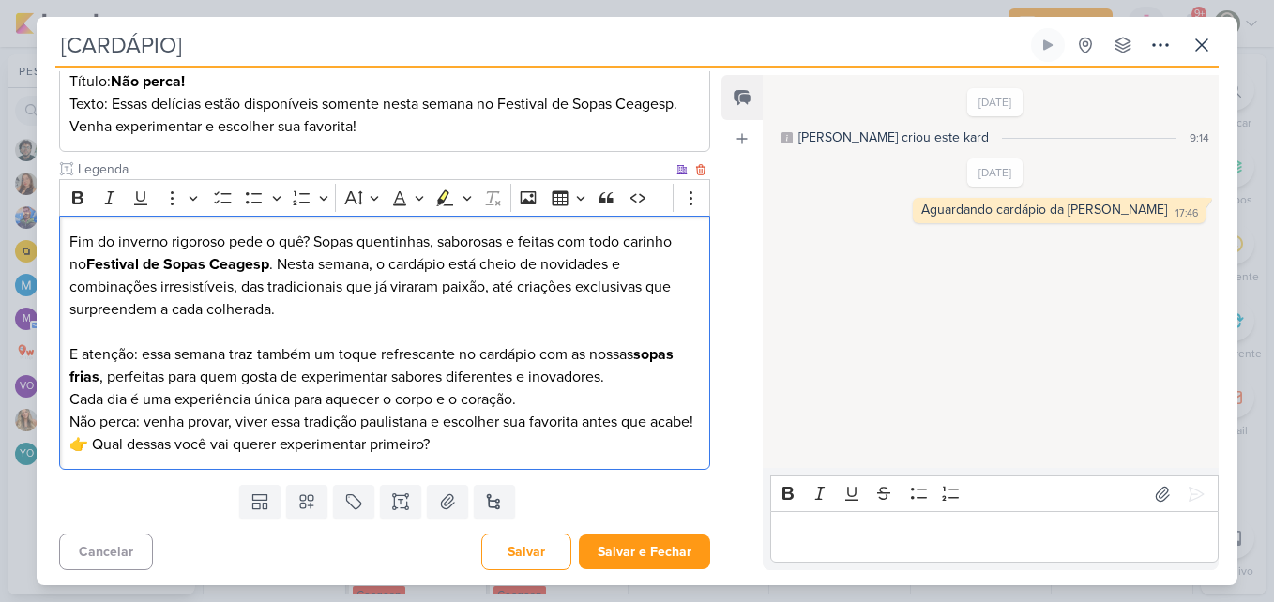
click at [567, 355] on p "E atenção: essa semana traz também um toque refrescante no cardápio com as noss…" at bounding box center [384, 365] width 630 height 45
click at [567, 388] on p "Cada dia é uma experiência única para aquecer o corpo e o coração. Não perca: v…" at bounding box center [384, 410] width 630 height 45
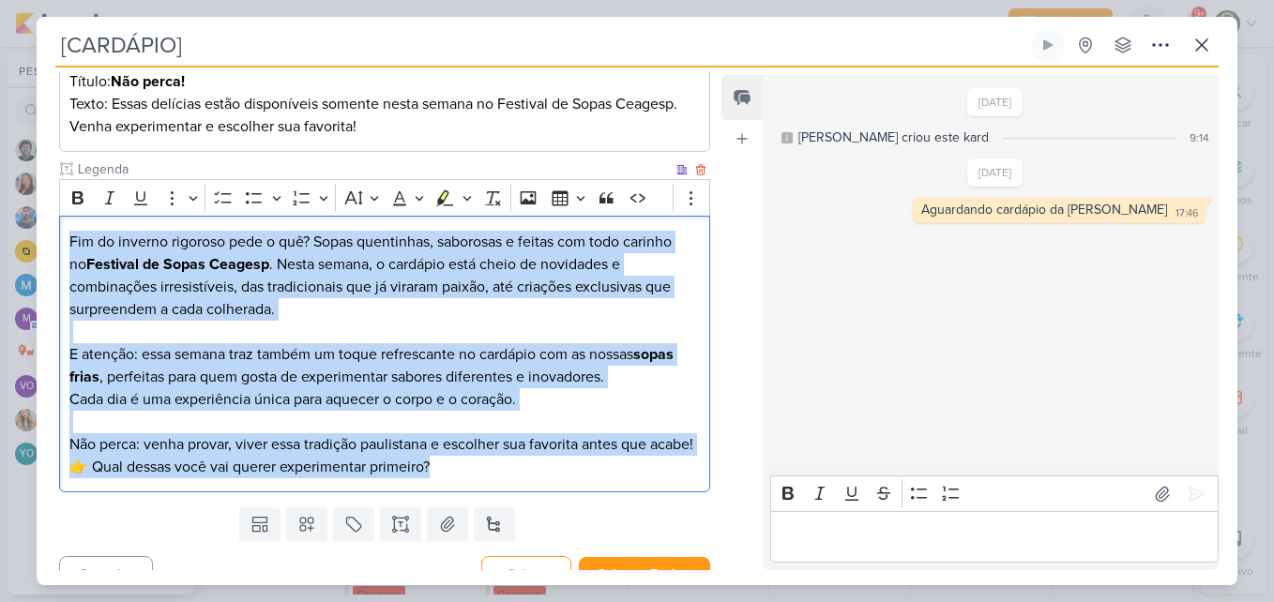
drag, startPoint x: 71, startPoint y: 215, endPoint x: 454, endPoint y: 469, distance: 459.4
click at [454, 469] on div "Fim do inverno rigoroso pede o quê? Sopas quentinhas, saborosas e feitas com to…" at bounding box center [384, 354] width 651 height 277
click at [81, 189] on icon "Editor toolbar" at bounding box center [77, 198] width 19 height 19
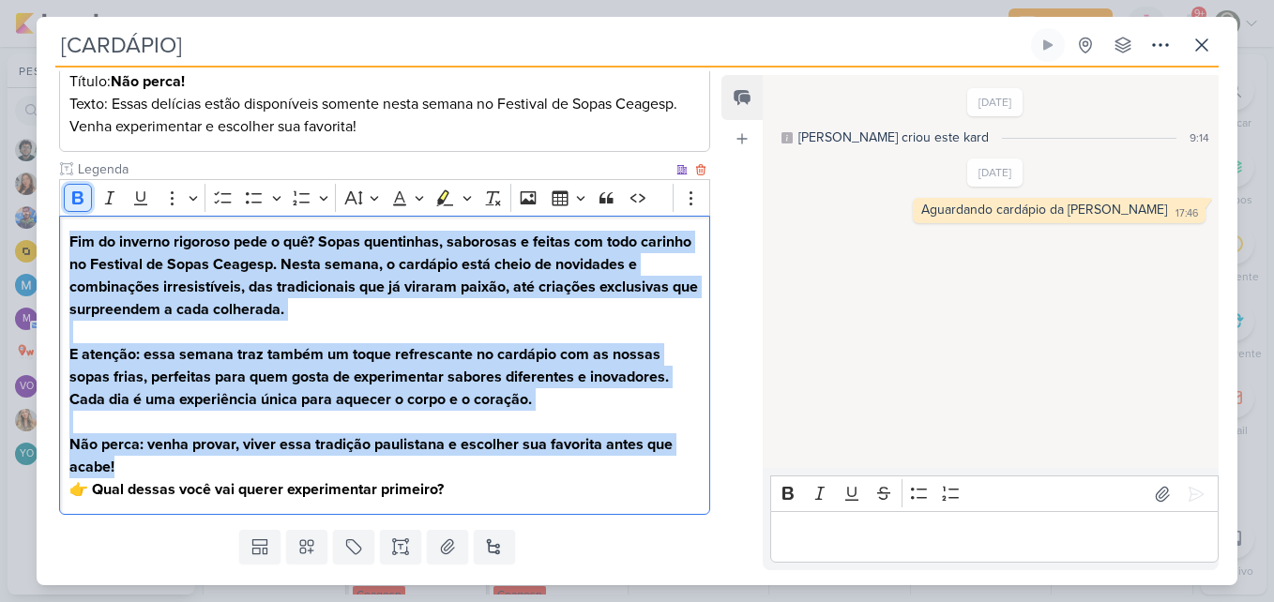
click at [81, 189] on icon "Editor toolbar" at bounding box center [77, 198] width 19 height 19
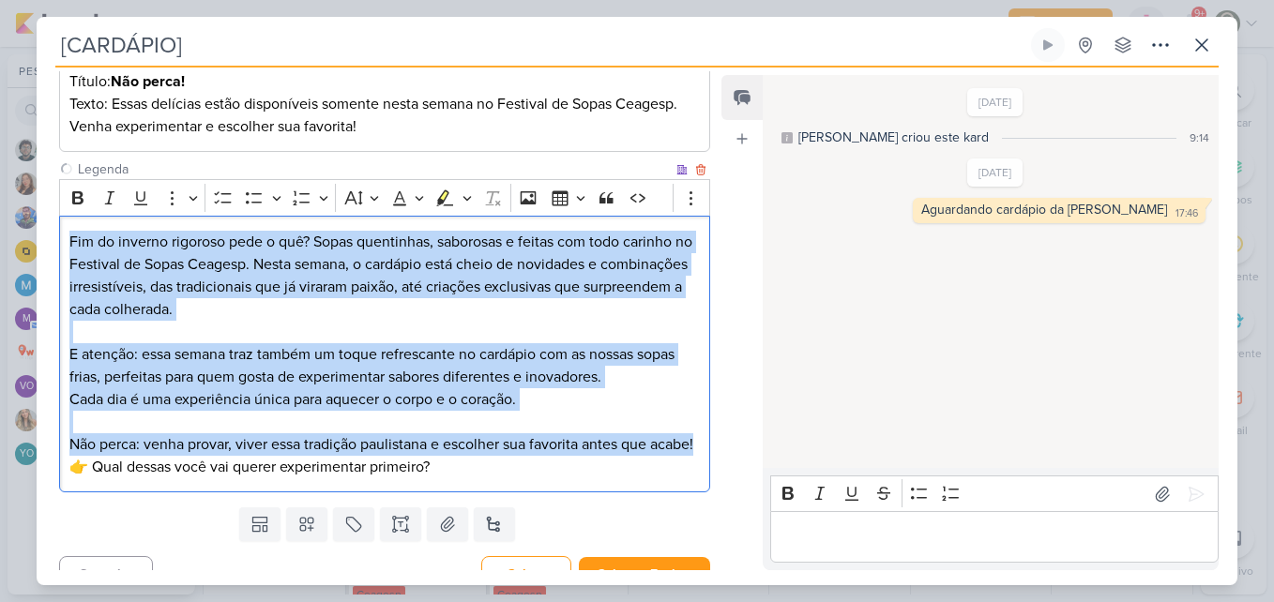
click at [281, 343] on p "E atenção: essa semana traz também um toque refrescante no cardápio com as noss…" at bounding box center [384, 365] width 630 height 45
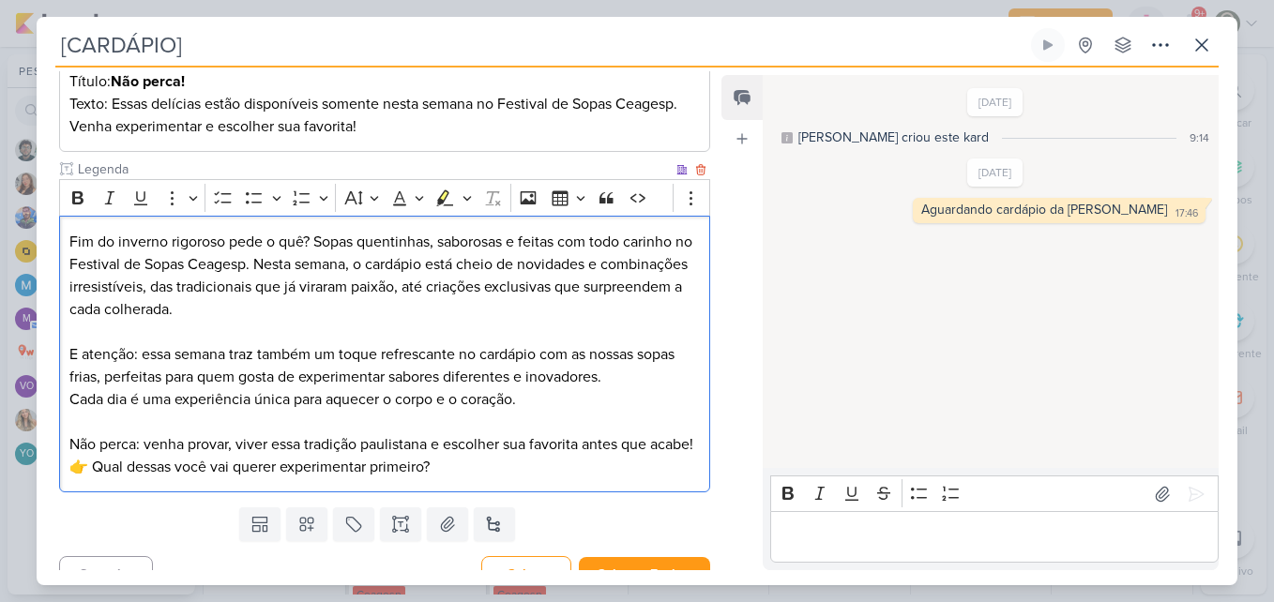
click at [299, 449] on p "Não perca: venha provar, viver essa tradição paulistana e escolher sua favorita…" at bounding box center [384, 433] width 630 height 45
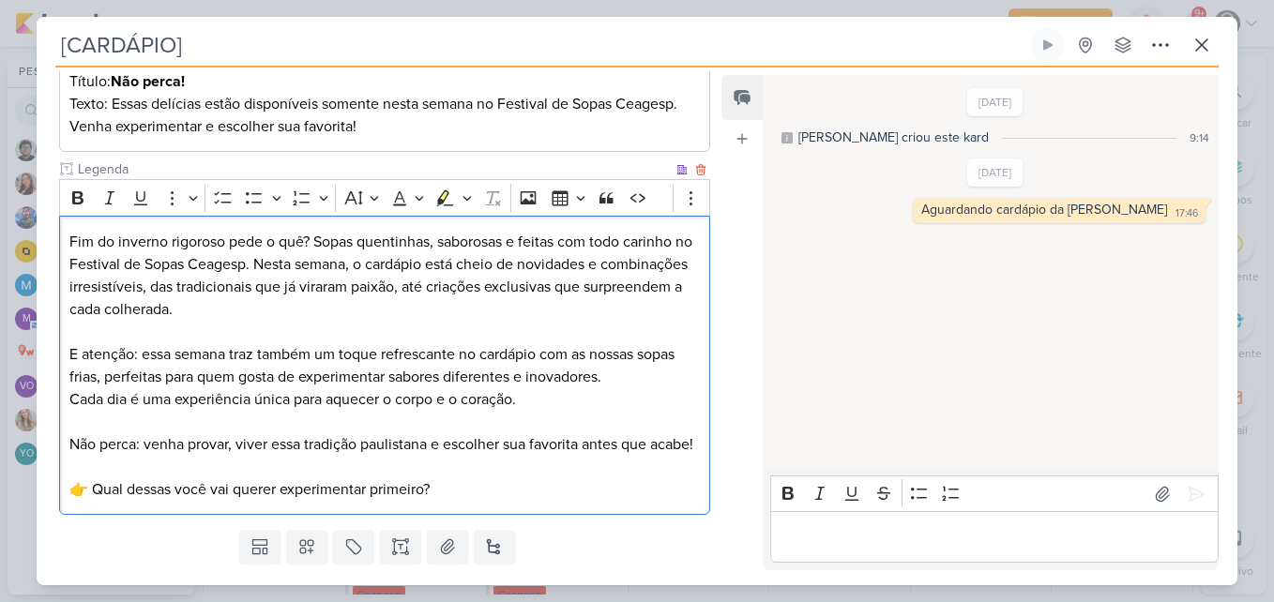
click at [495, 494] on p "👉 Qual dessas você vai querer experimentar primeiro?" at bounding box center [384, 489] width 630 height 23
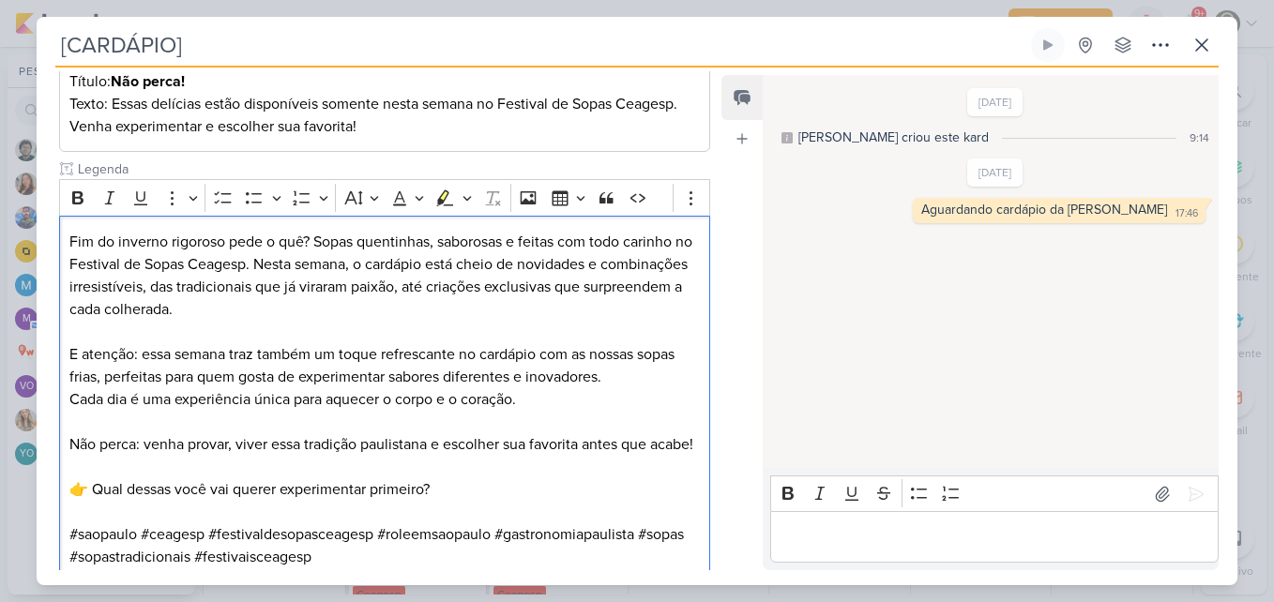
scroll to position [1163, 0]
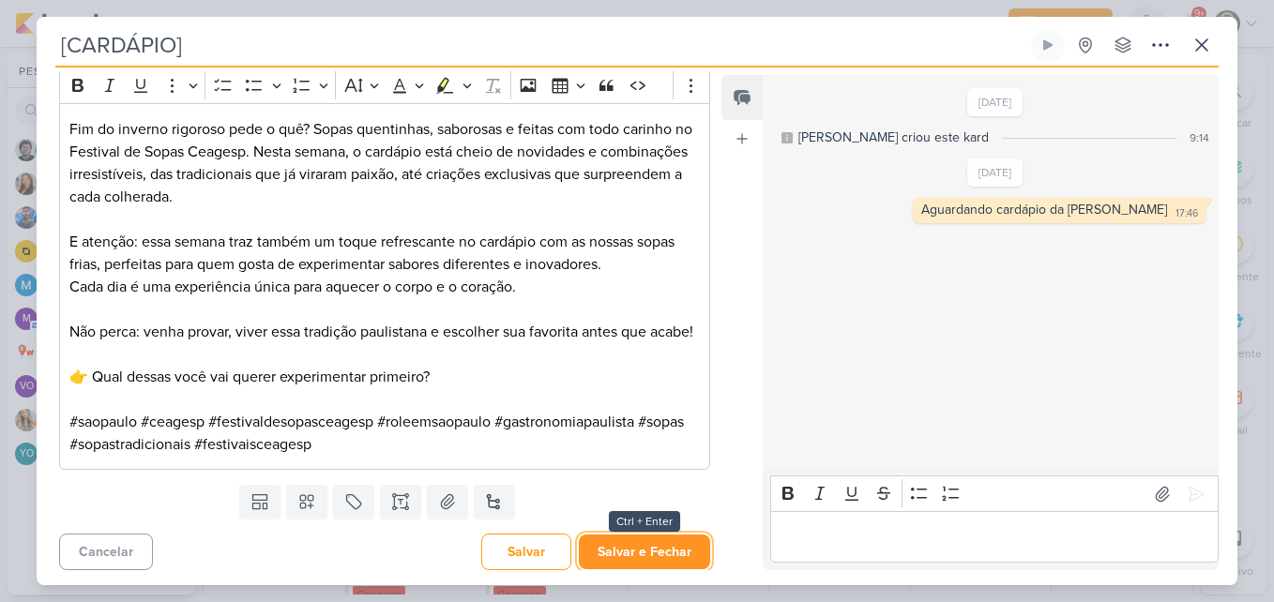
click at [669, 541] on button "Salvar e Fechar" at bounding box center [644, 552] width 131 height 35
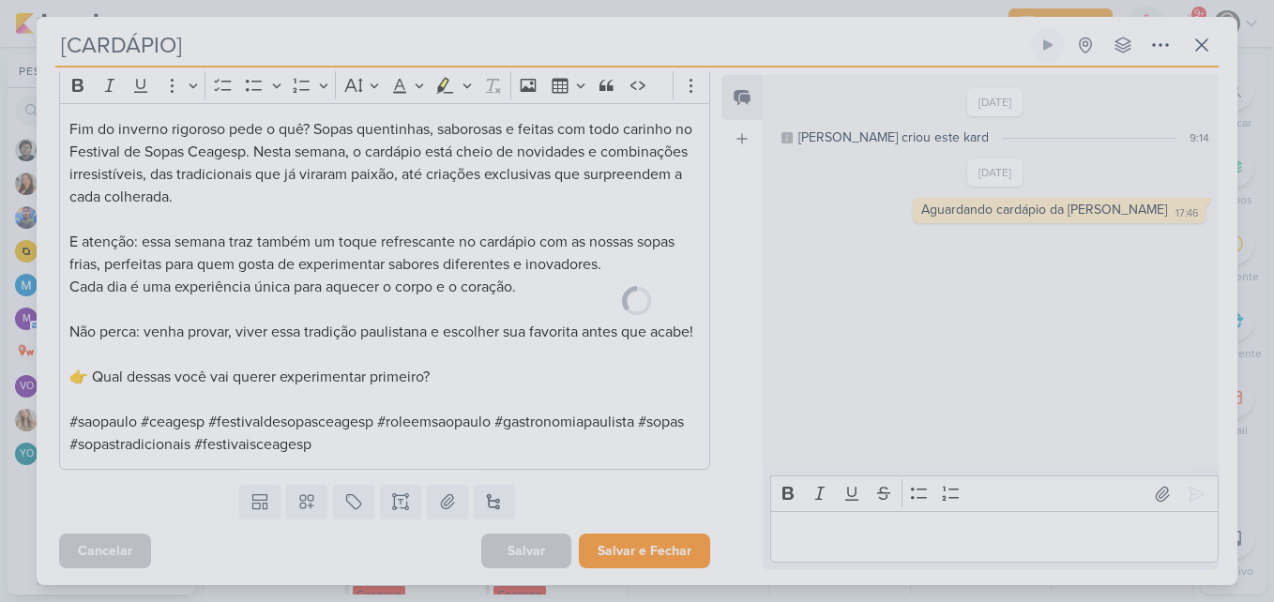
scroll to position [1161, 0]
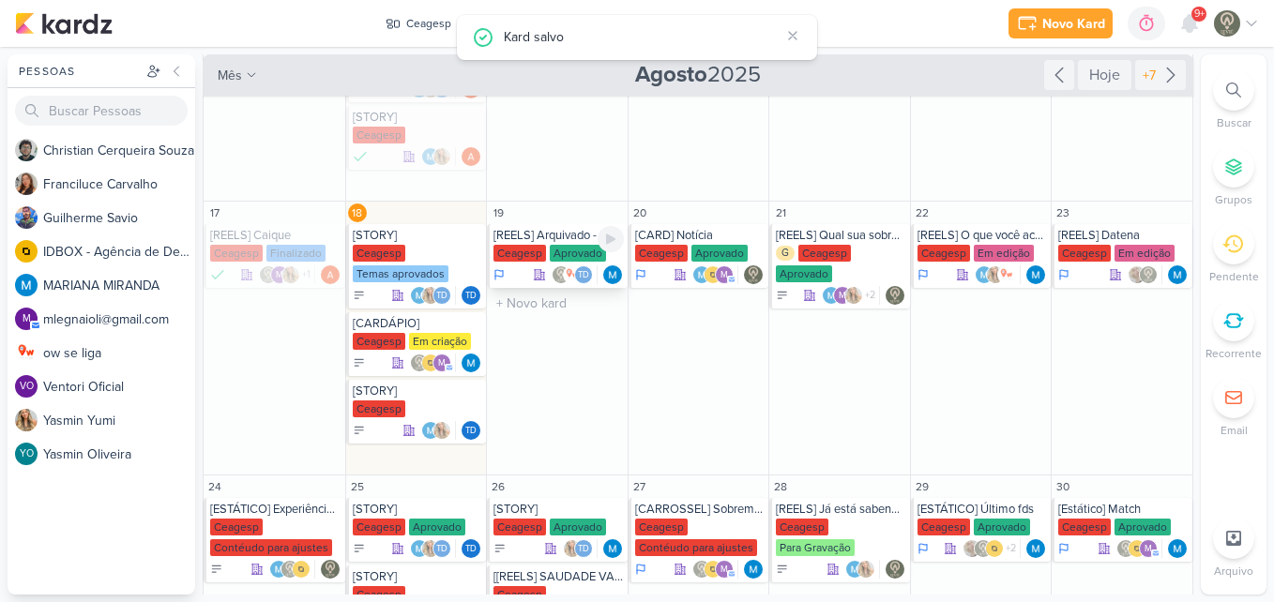
click at [538, 237] on div "[REELS] Arquivado - Do caldo...." at bounding box center [558, 235] width 130 height 15
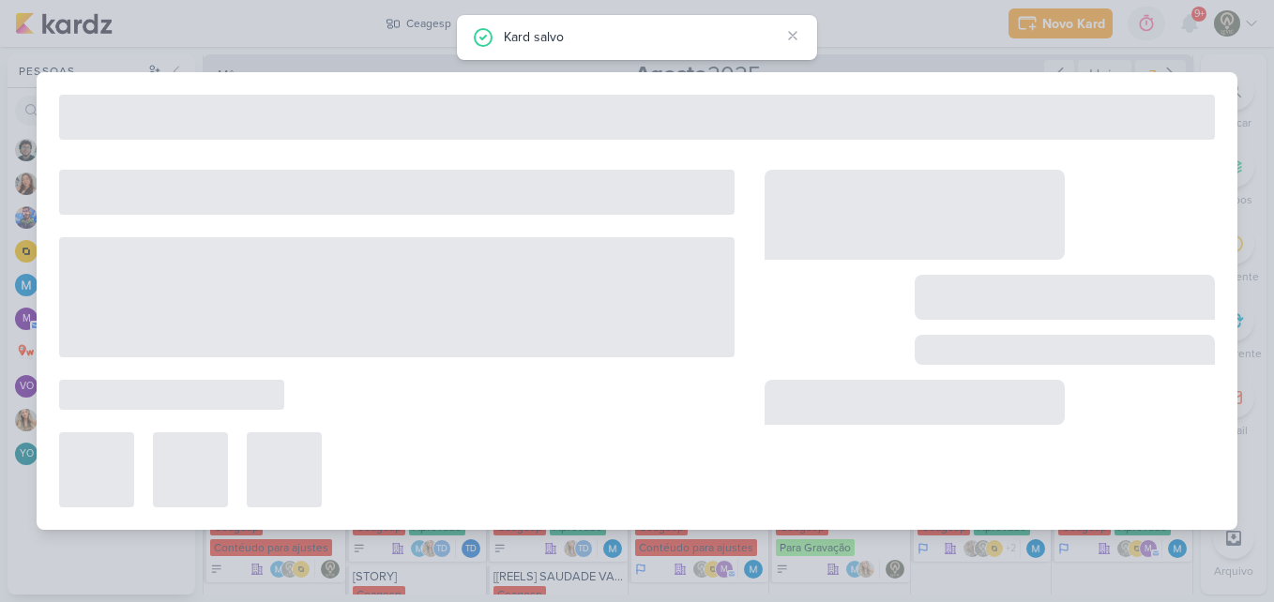
type input "[REELS] Arquivado - Do caldo...."
type input "[DATE] 23:59"
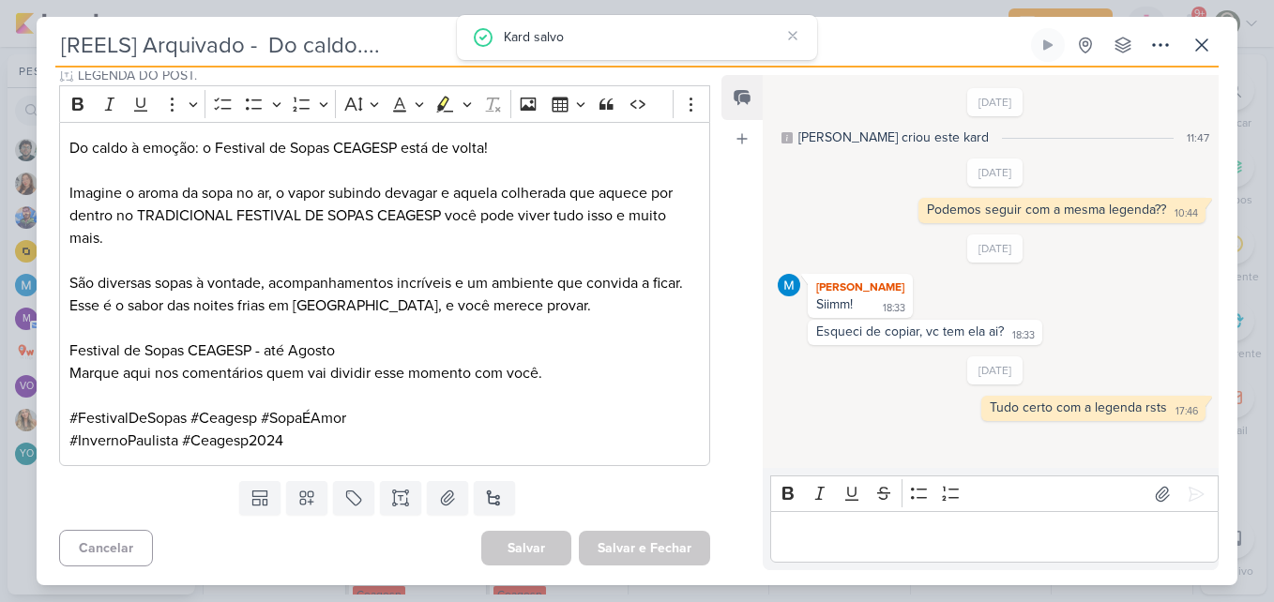
scroll to position [0, 0]
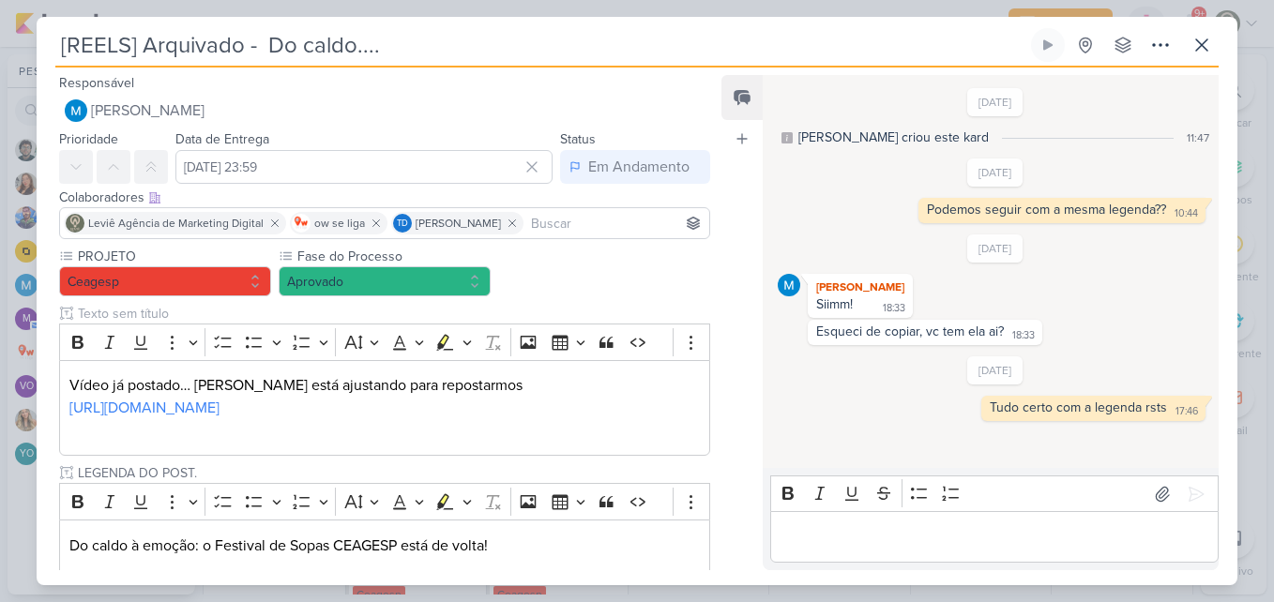
click at [641, 219] on input at bounding box center [616, 223] width 178 height 23
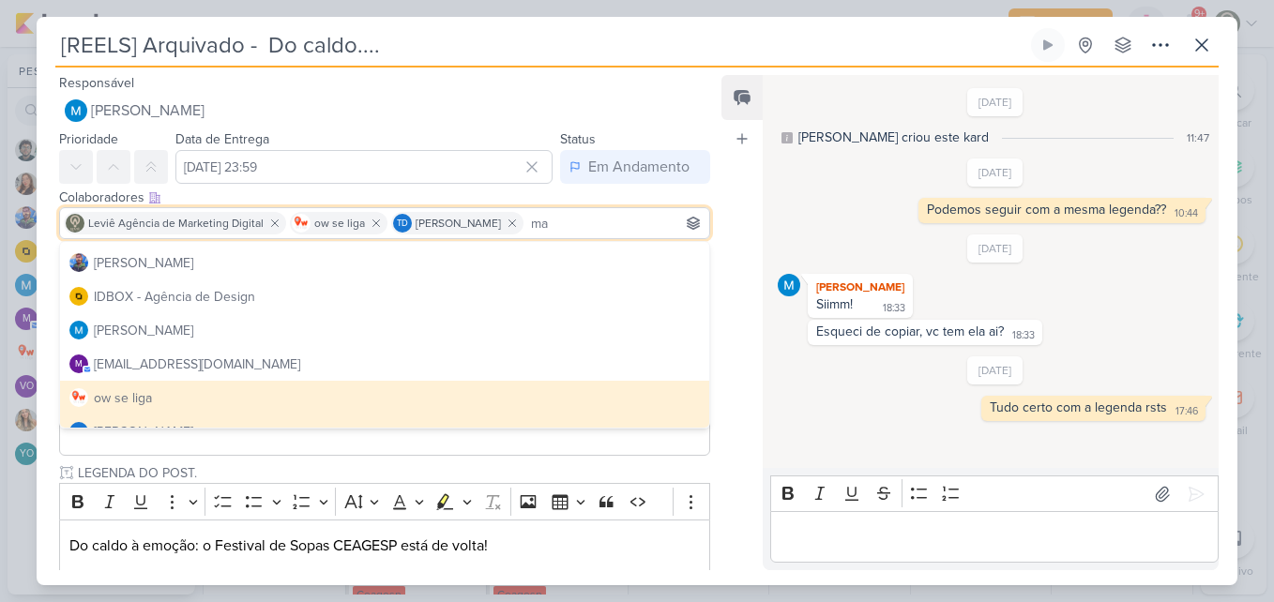
scroll to position [118, 0]
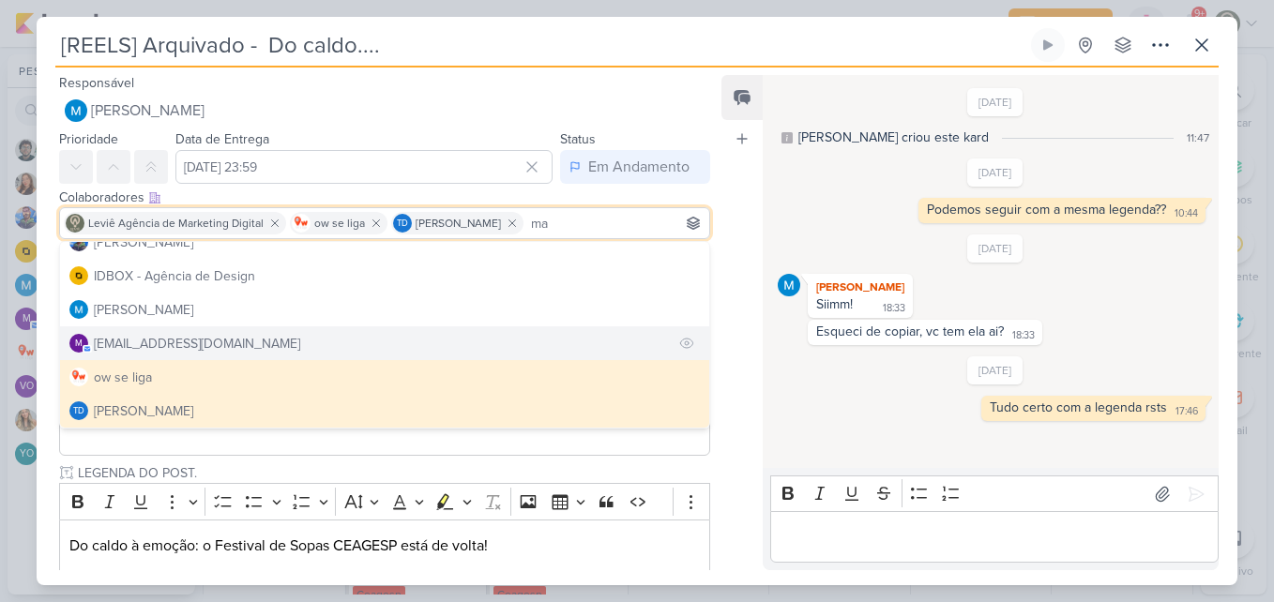
type input "ma"
click at [604, 353] on button "m [EMAIL_ADDRESS][DOMAIN_NAME]" at bounding box center [384, 343] width 649 height 34
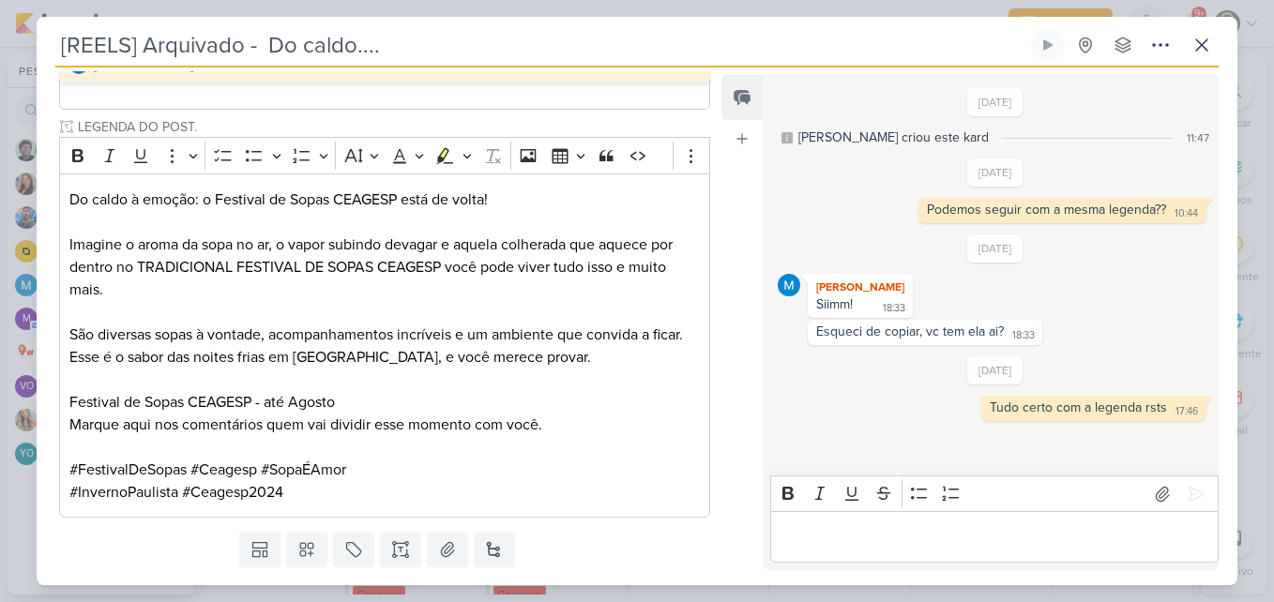
scroll to position [400, 0]
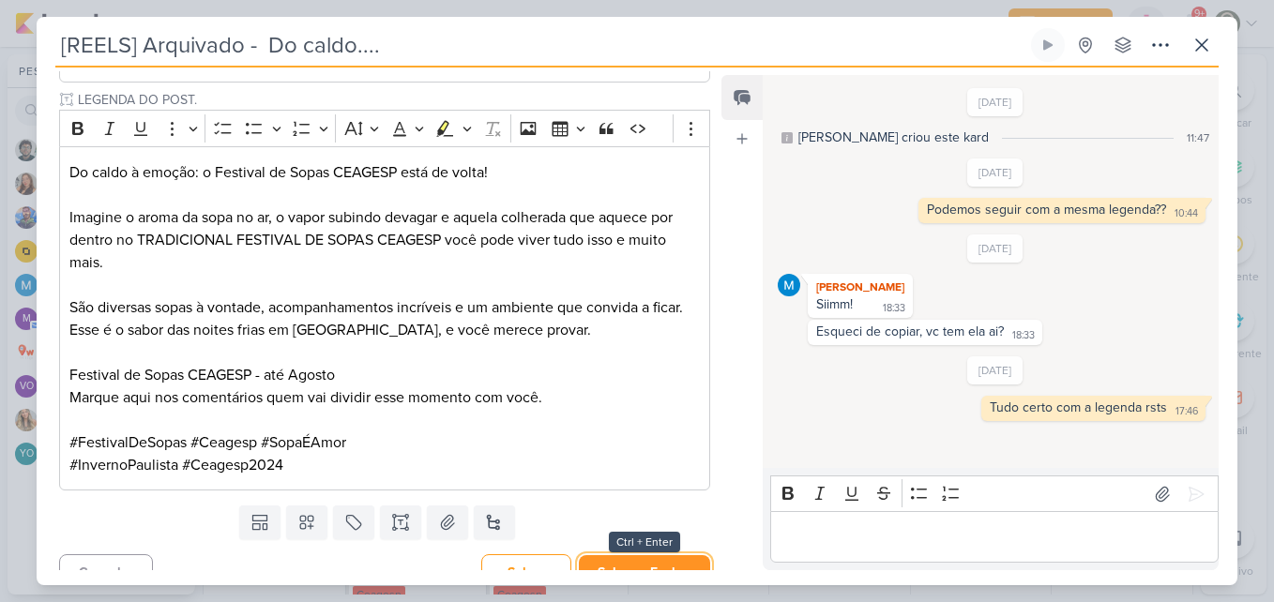
click at [598, 562] on button "Salvar e Fechar" at bounding box center [644, 572] width 131 height 35
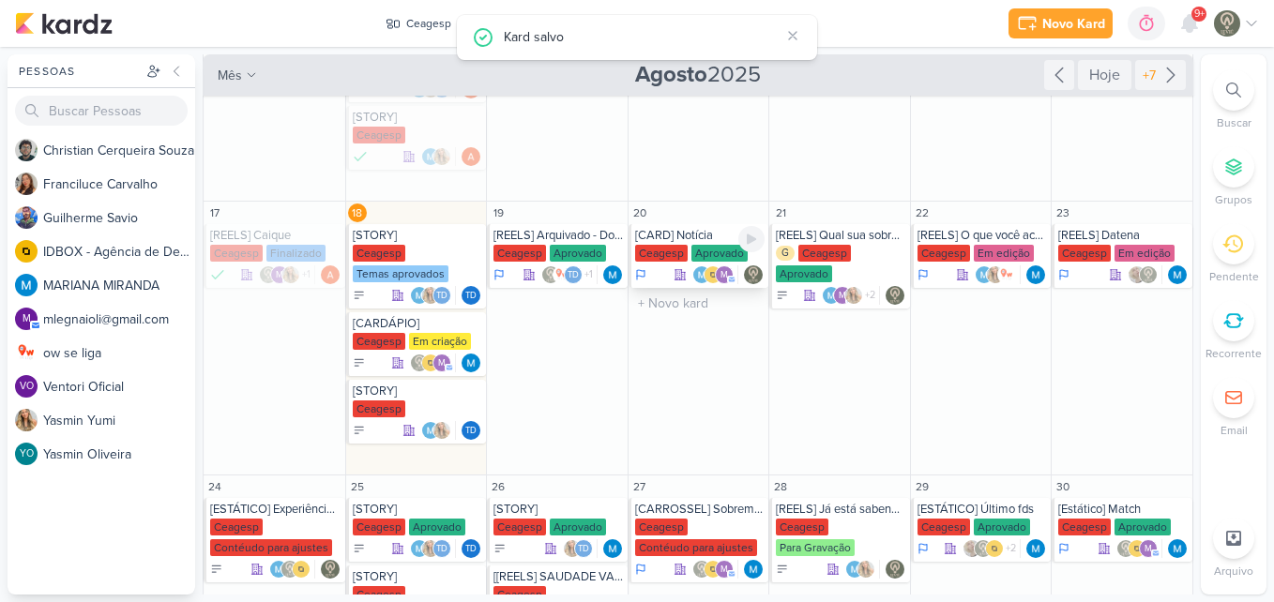
click at [705, 253] on div "Aprovado" at bounding box center [719, 253] width 56 height 17
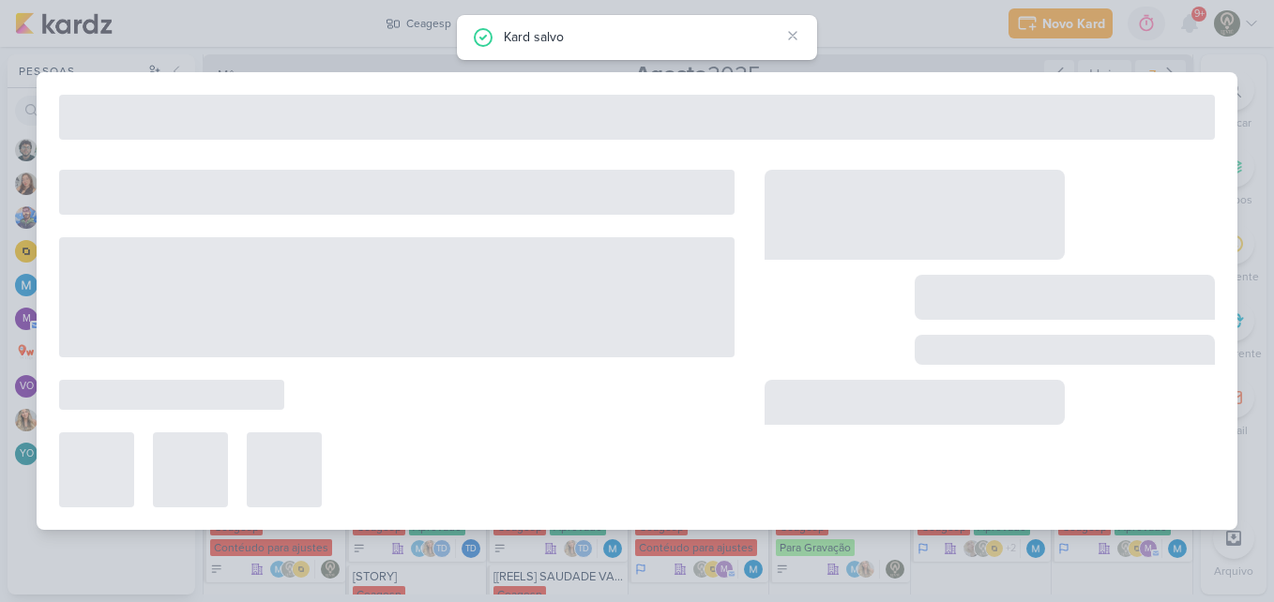
type input "[CARD] Notícia"
type input "[DATE] 23:59"
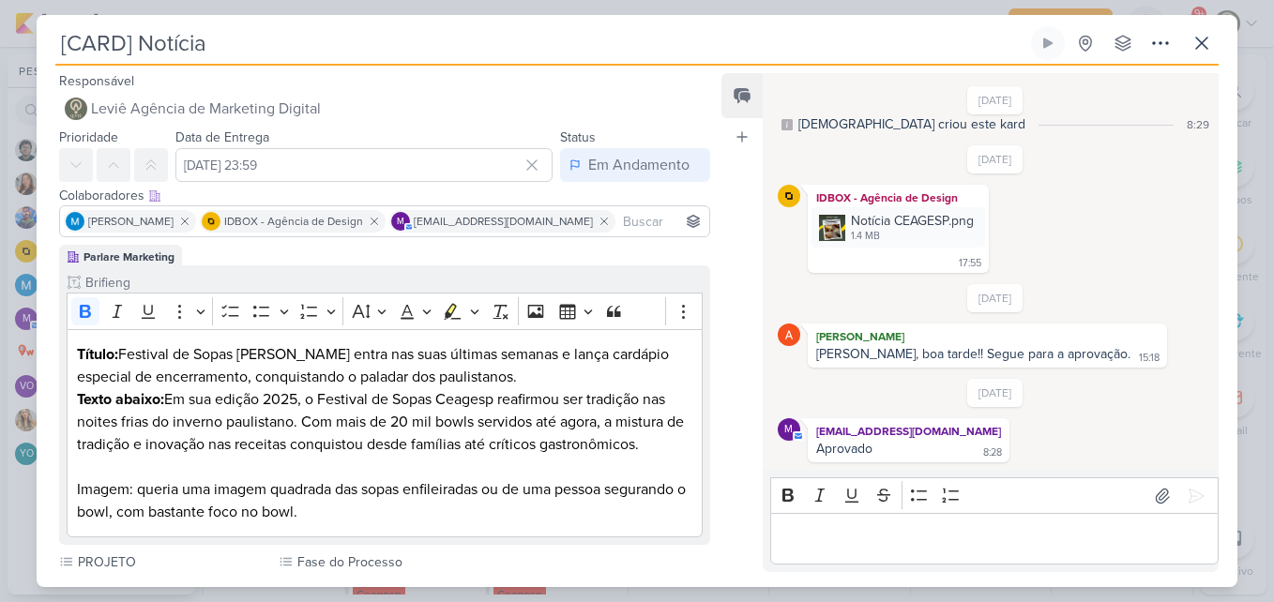
scroll to position [658, 0]
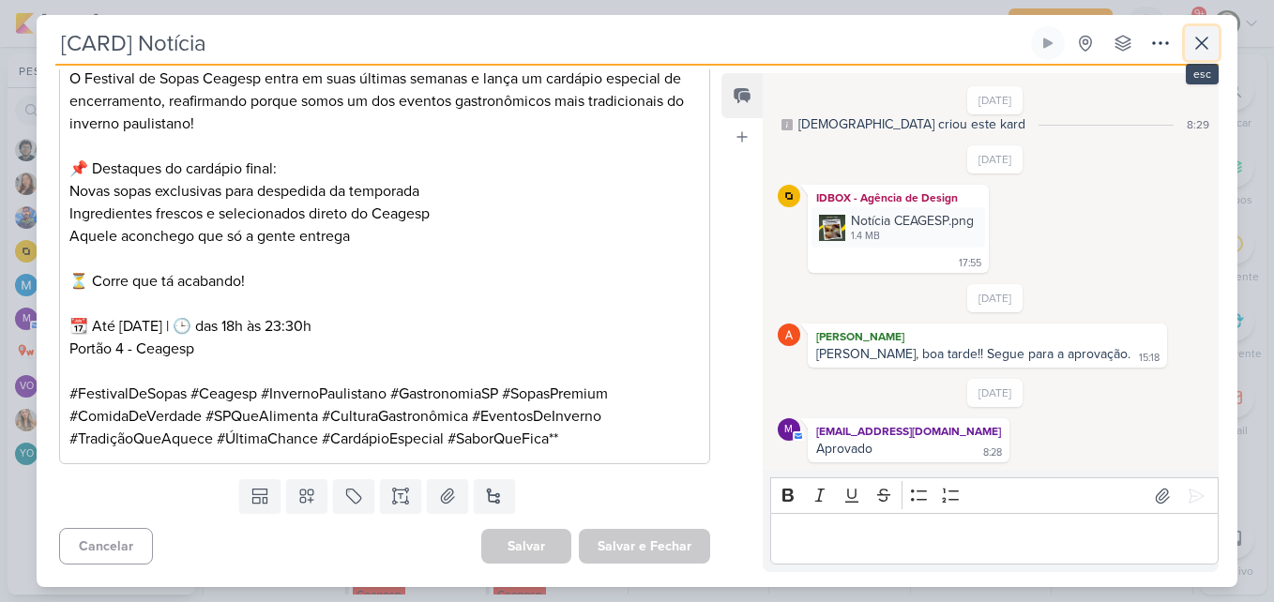
click at [1205, 52] on icon at bounding box center [1201, 43] width 23 height 23
